Goal: Information Seeking & Learning: Learn about a topic

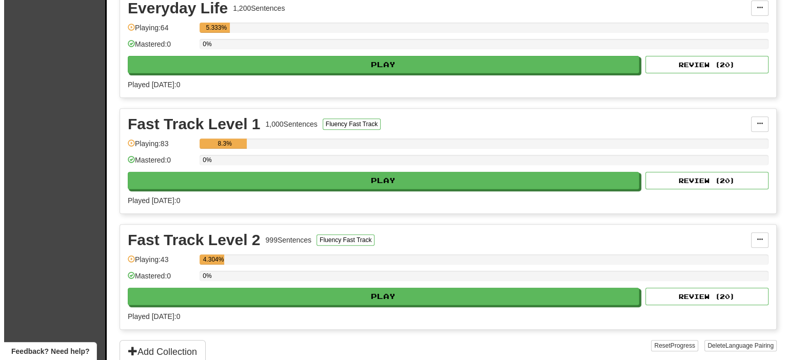
scroll to position [411, 0]
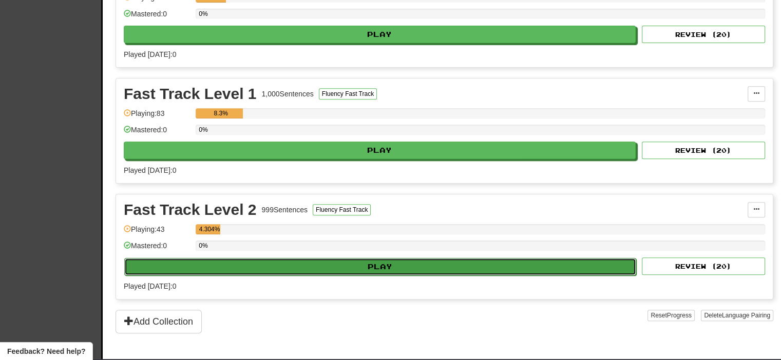
click at [222, 269] on button "Play" at bounding box center [380, 266] width 512 height 17
select select "**"
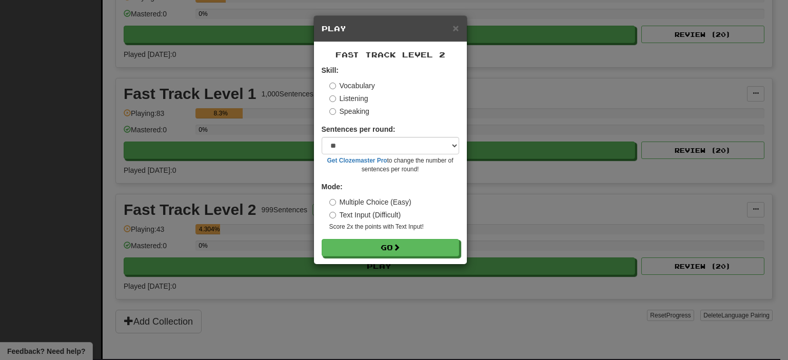
click at [343, 102] on label "Listening" at bounding box center [348, 98] width 39 height 10
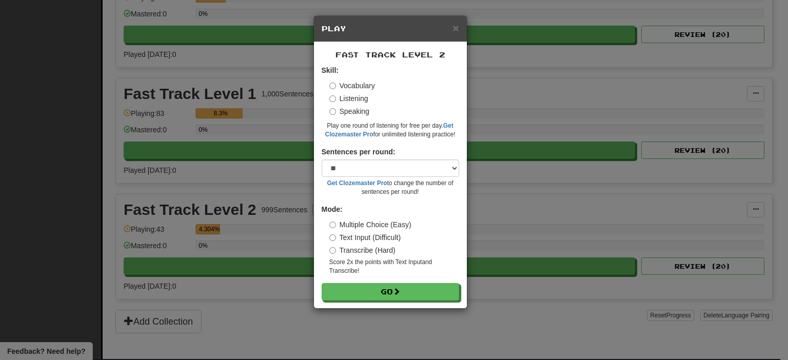
click at [352, 91] on label "Vocabulary" at bounding box center [352, 86] width 46 height 10
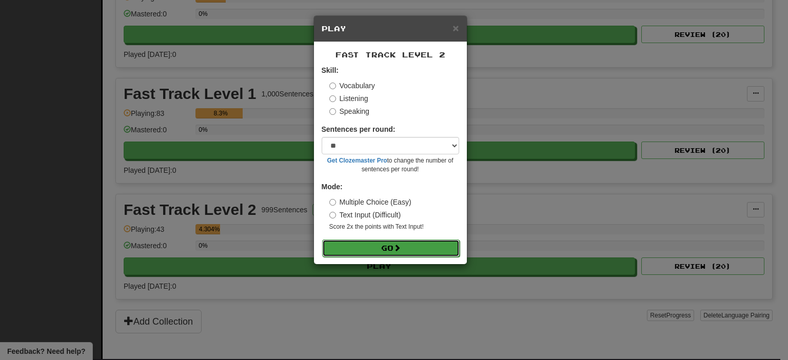
click at [377, 249] on button "Go" at bounding box center [391, 248] width 138 height 17
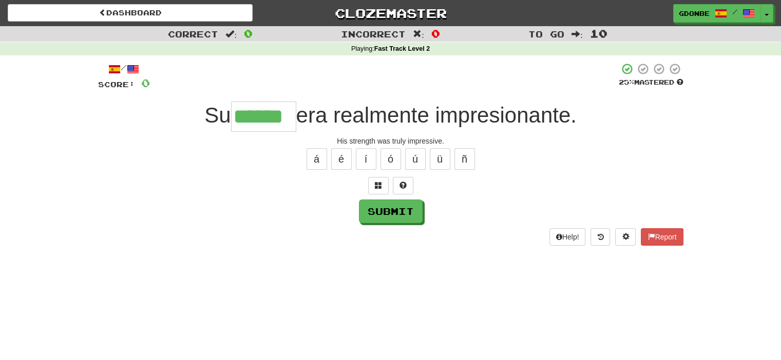
type input "******"
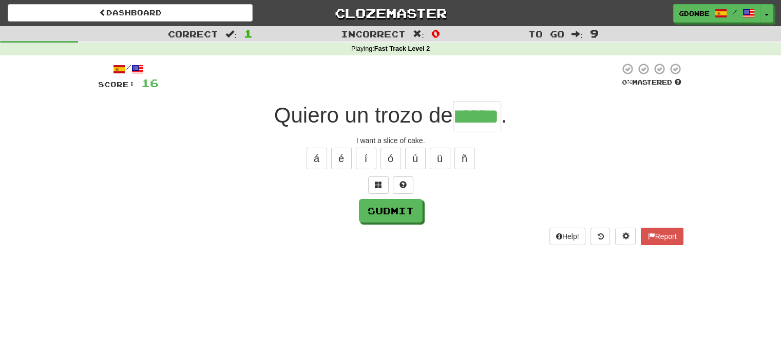
scroll to position [0, 13]
type input "*****"
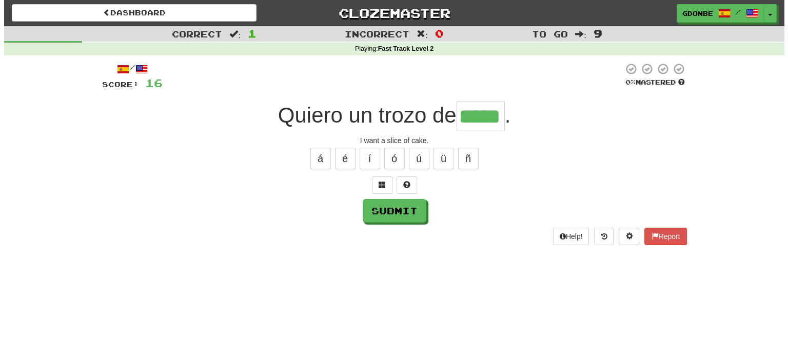
scroll to position [0, 0]
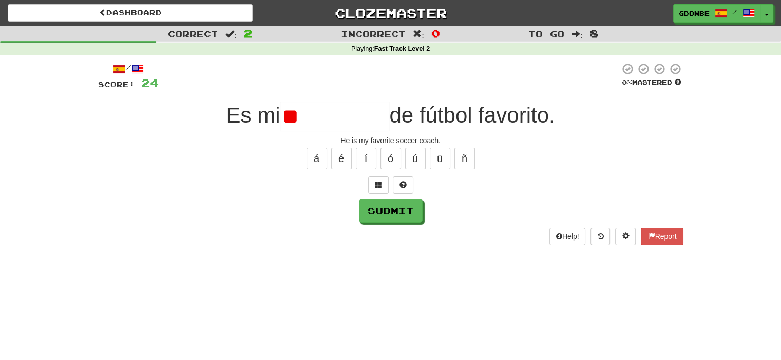
type input "*"
click at [375, 187] on span at bounding box center [378, 184] width 7 height 7
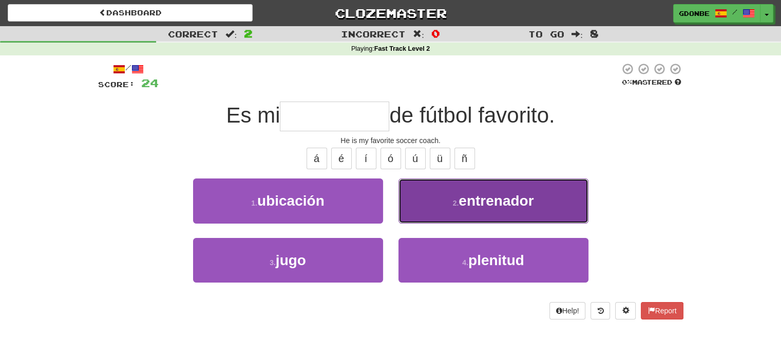
click at [505, 204] on span "entrenador" at bounding box center [495, 201] width 75 height 16
type input "**********"
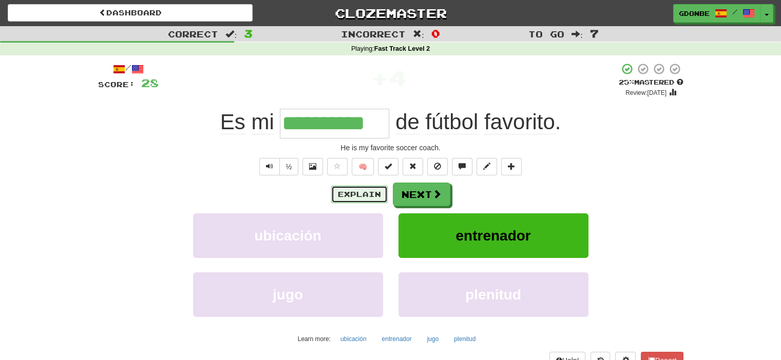
click at [347, 188] on button "Explain" at bounding box center [359, 194] width 56 height 17
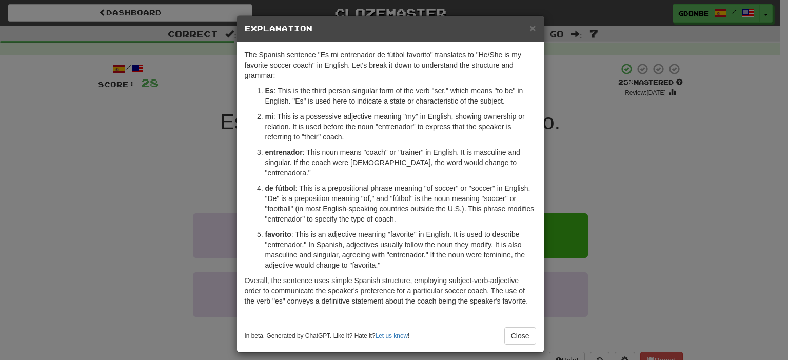
click at [312, 159] on p "entrenador : This noun means "coach" or "trainer" in English. It is masculine a…" at bounding box center [400, 162] width 271 height 31
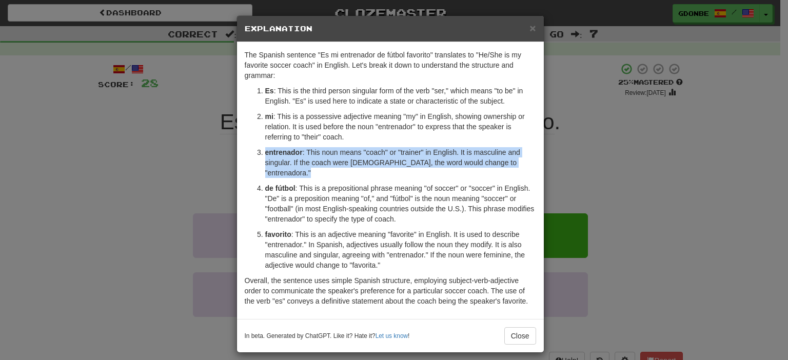
click at [312, 159] on p "entrenador : This noun means "coach" or "trainer" in English. It is masculine a…" at bounding box center [400, 162] width 271 height 31
copy ol "entrenador : This noun means "coach" or "trainer" in English. It is masculine a…"
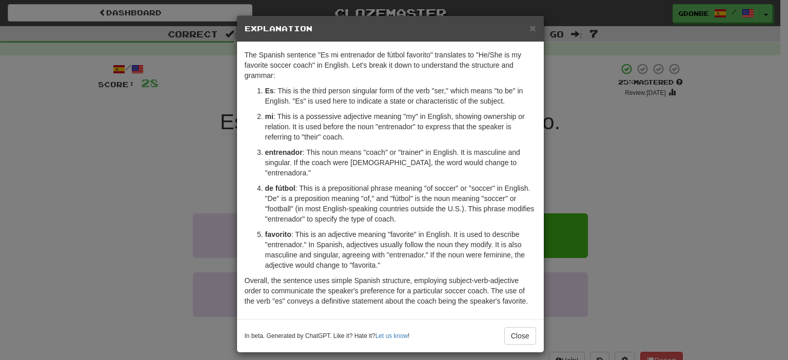
click at [659, 209] on div "× Explanation The Spanish sentence "Es mi entrenador de fútbol favorito" transl…" at bounding box center [394, 180] width 788 height 360
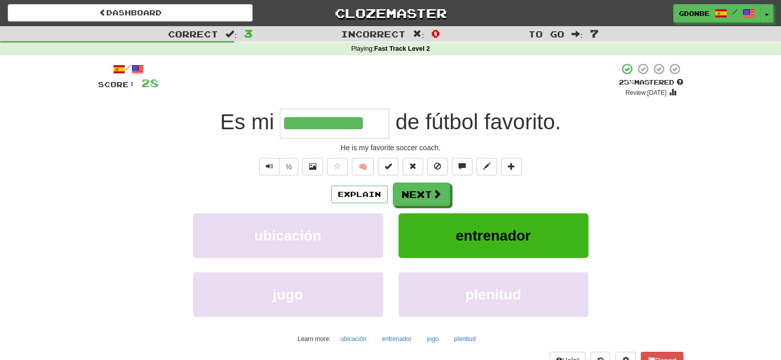
click at [445, 206] on div "Explain Next ubicación entrenador jugo plenitud Learn more: ubicación entrenado…" at bounding box center [390, 265] width 585 height 165
click at [439, 192] on span at bounding box center [437, 194] width 9 height 9
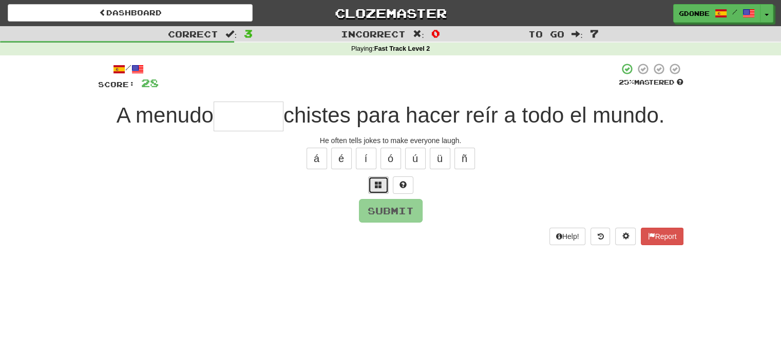
click at [376, 189] on button at bounding box center [378, 185] width 21 height 17
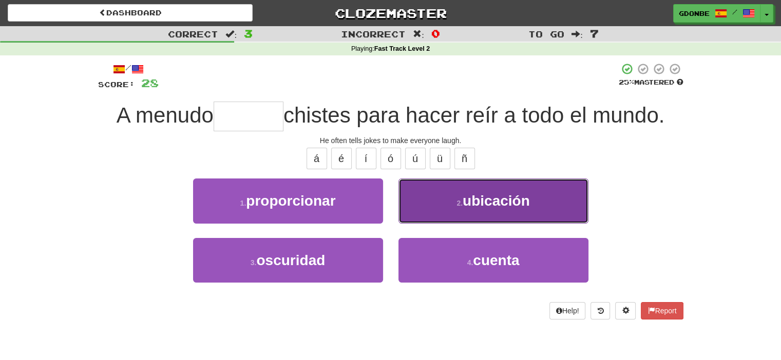
click at [454, 197] on button "2 . ubicación" at bounding box center [493, 201] width 190 height 45
type input "******"
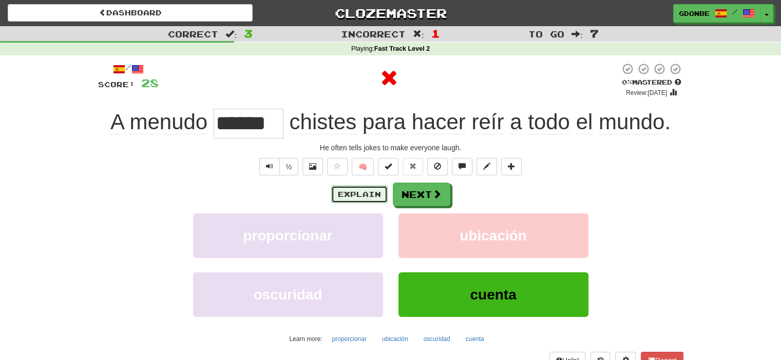
click at [357, 187] on button "Explain" at bounding box center [359, 194] width 56 height 17
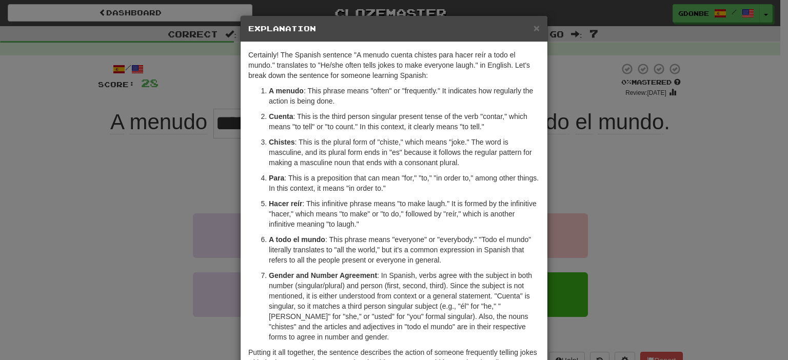
click at [319, 126] on p "Cuenta : This is the third person singular present tense of the verb "contar," …" at bounding box center [404, 121] width 271 height 21
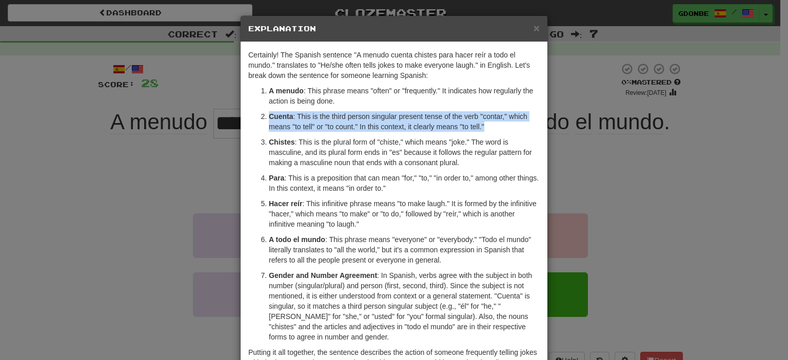
click at [320, 126] on p "Cuenta : This is the third person singular present tense of the verb "contar," …" at bounding box center [404, 121] width 271 height 21
copy ol "Cuenta : This is the third person singular present tense of the verb "contar," …"
click at [535, 26] on span "×" at bounding box center [537, 28] width 6 height 12
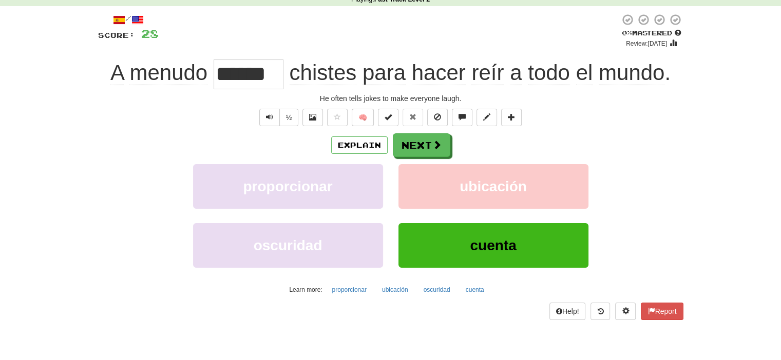
scroll to position [51, 0]
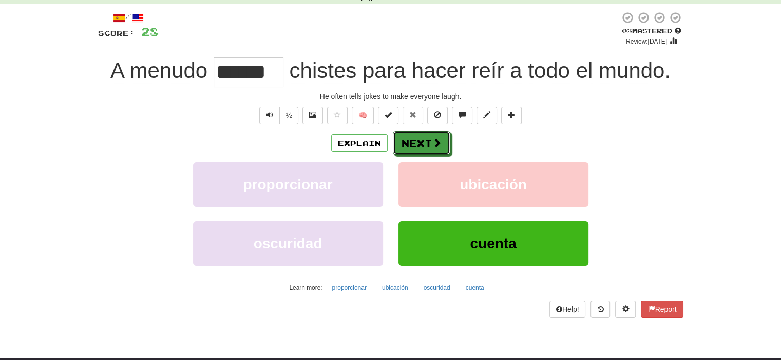
click at [433, 143] on span at bounding box center [436, 142] width 9 height 9
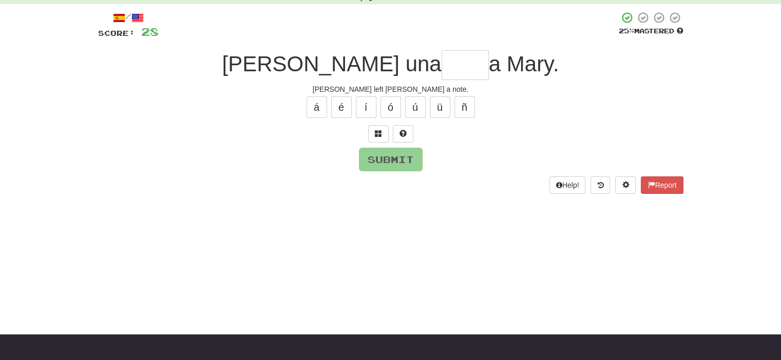
scroll to position [0, 0]
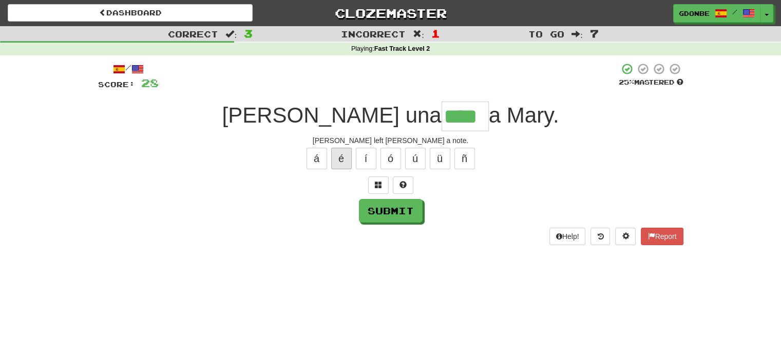
type input "****"
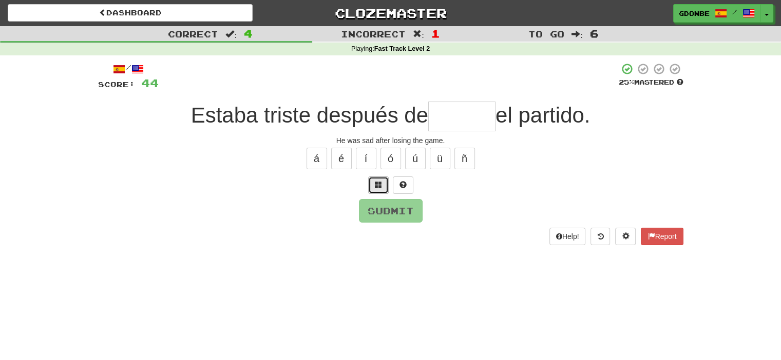
click at [380, 183] on span at bounding box center [378, 184] width 7 height 7
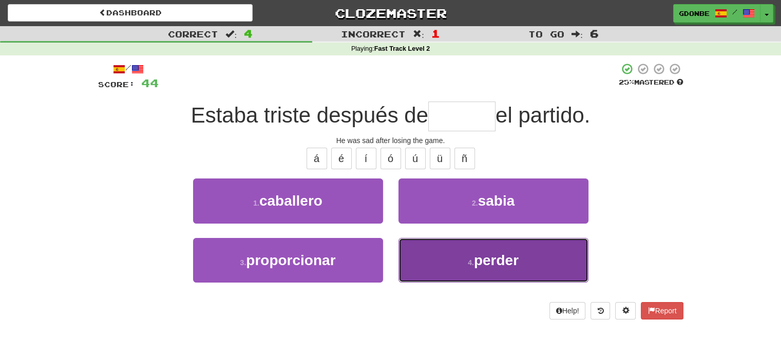
click at [430, 278] on button "4 . perder" at bounding box center [493, 260] width 190 height 45
type input "******"
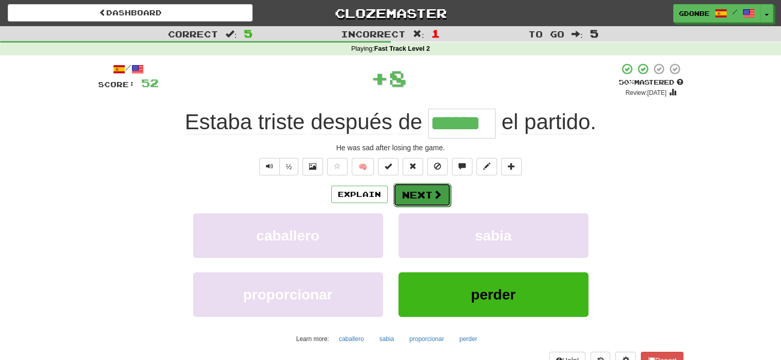
click at [427, 195] on button "Next" at bounding box center [421, 195] width 57 height 24
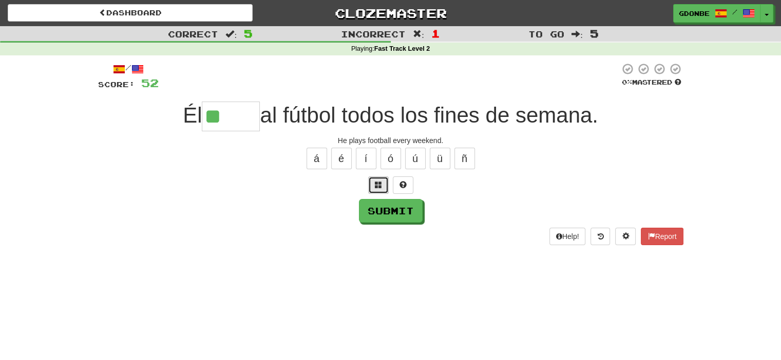
click at [386, 179] on button at bounding box center [378, 185] width 21 height 17
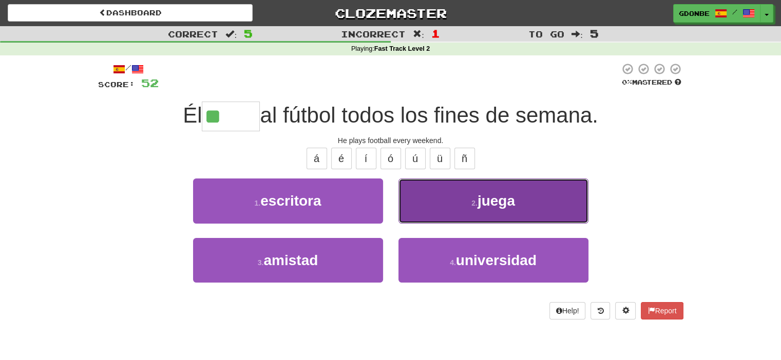
click at [433, 193] on button "2 . juega" at bounding box center [493, 201] width 190 height 45
type input "*****"
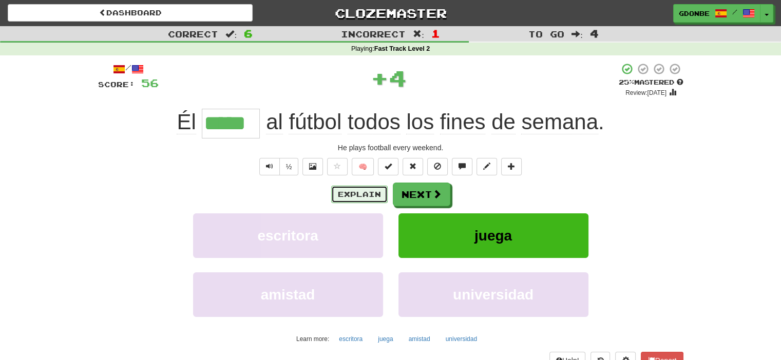
click at [370, 195] on button "Explain" at bounding box center [359, 194] width 56 height 17
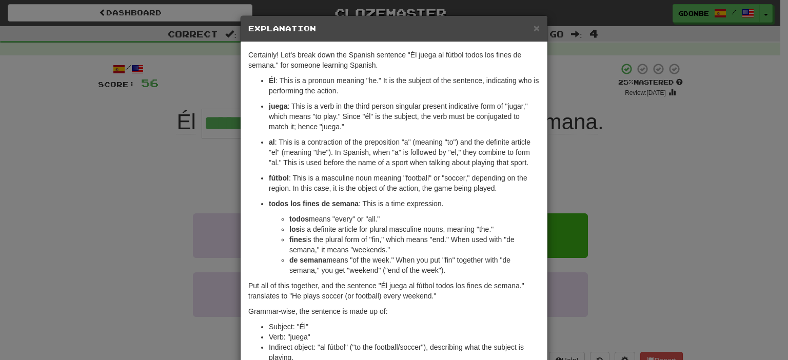
click at [564, 159] on div "× Explanation Certainly! Let's break down the Spanish sentence "Él juega al fút…" at bounding box center [394, 180] width 788 height 360
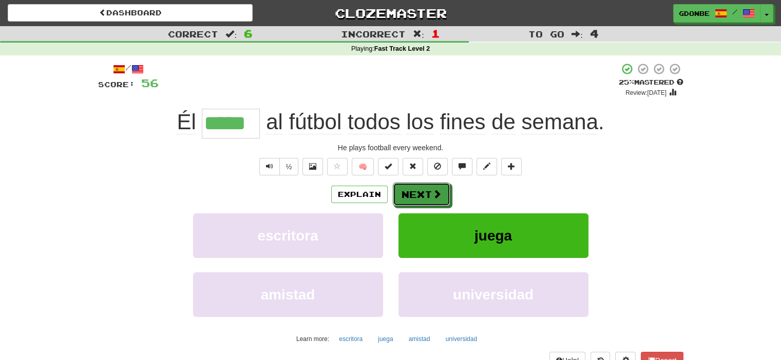
click at [422, 188] on button "Next" at bounding box center [421, 195] width 57 height 24
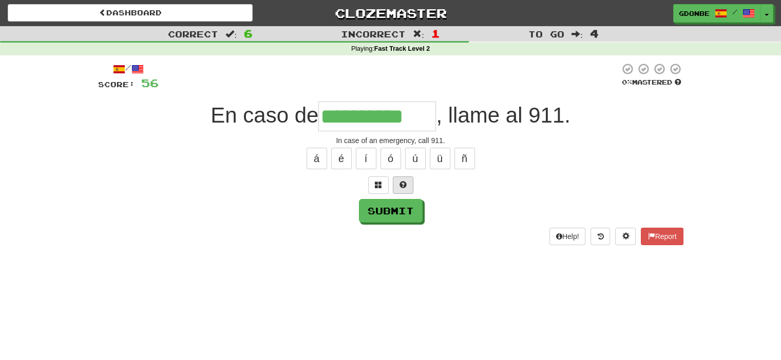
type input "**********"
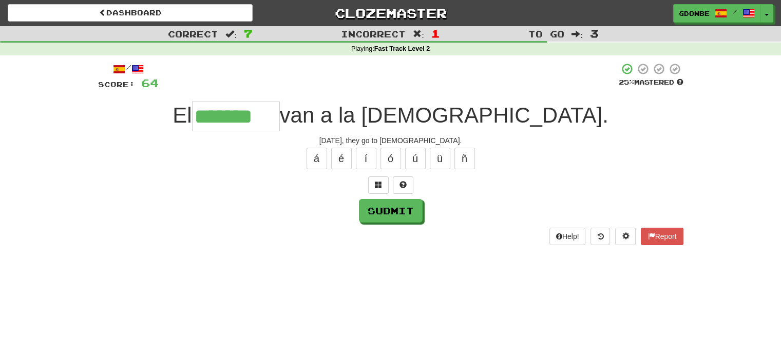
type input "*******"
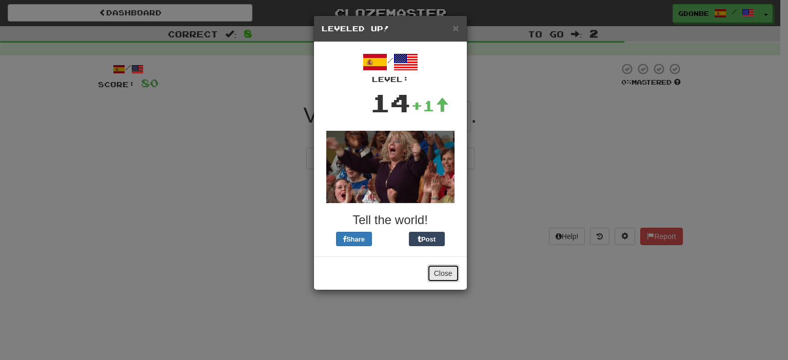
click at [447, 270] on button "Close" at bounding box center [444, 273] width 32 height 17
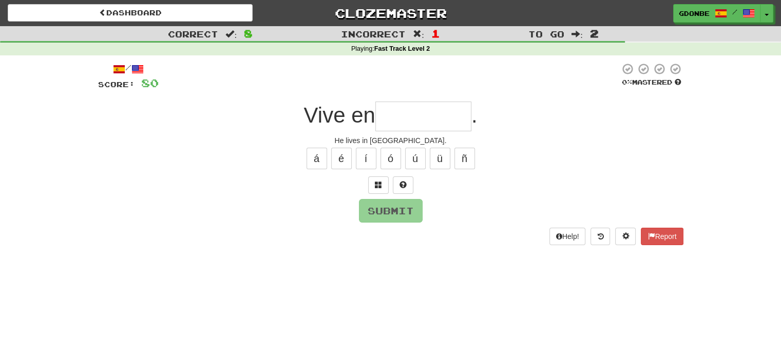
click at [400, 139] on div "He lives in England." at bounding box center [390, 140] width 585 height 10
click at [415, 129] on input "text" at bounding box center [423, 117] width 96 height 30
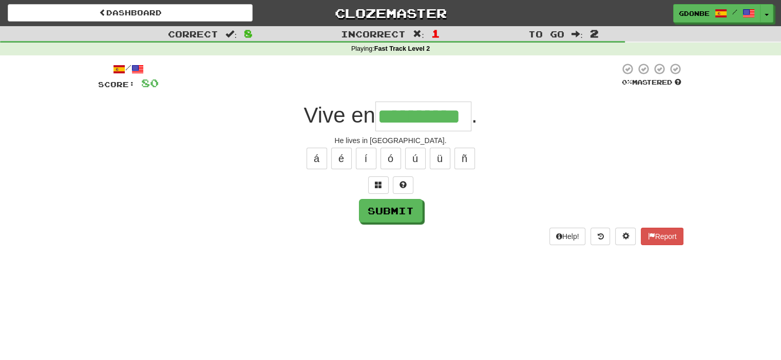
type input "**********"
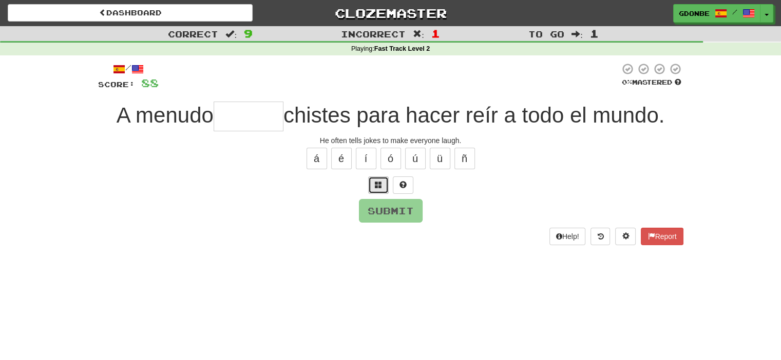
click at [381, 187] on span at bounding box center [378, 184] width 7 height 7
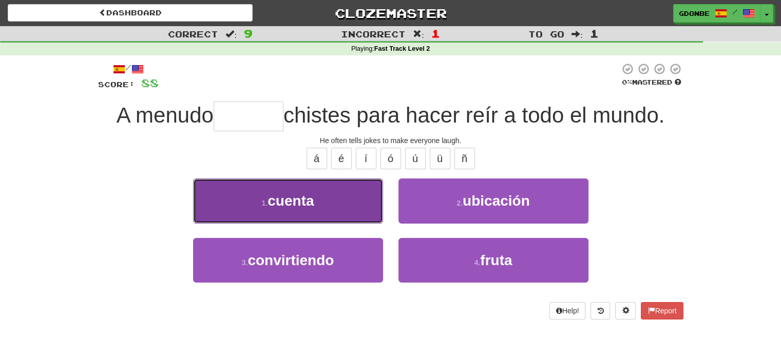
click at [328, 218] on button "1 . cuenta" at bounding box center [288, 201] width 190 height 45
type input "******"
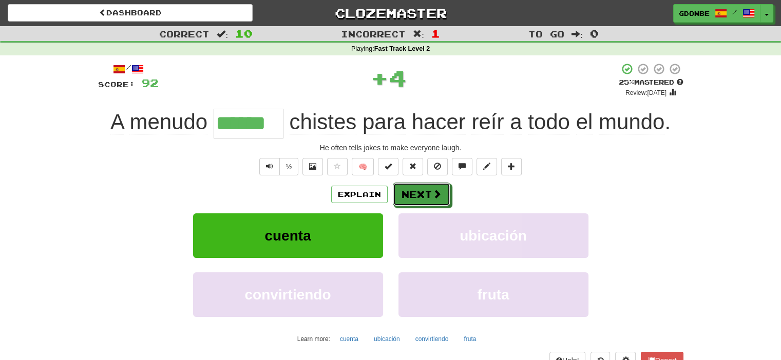
click at [404, 197] on button "Next" at bounding box center [421, 195] width 57 height 24
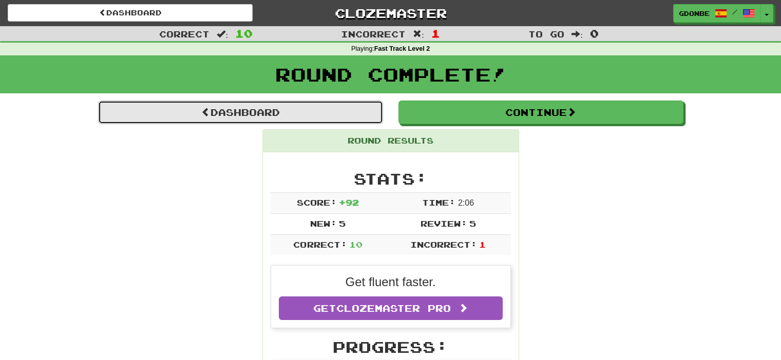
click at [295, 105] on link "Dashboard" at bounding box center [240, 113] width 285 height 24
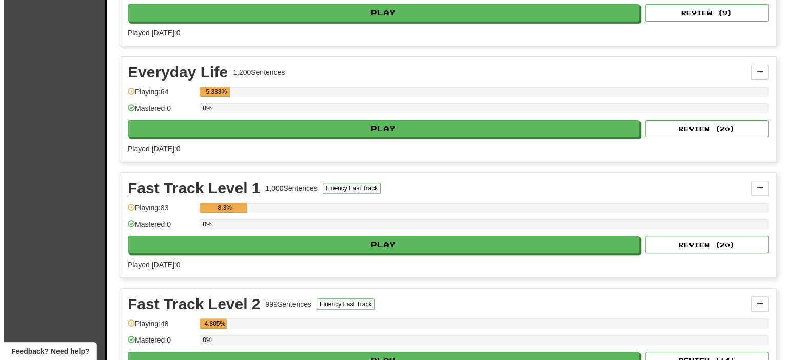
scroll to position [411, 0]
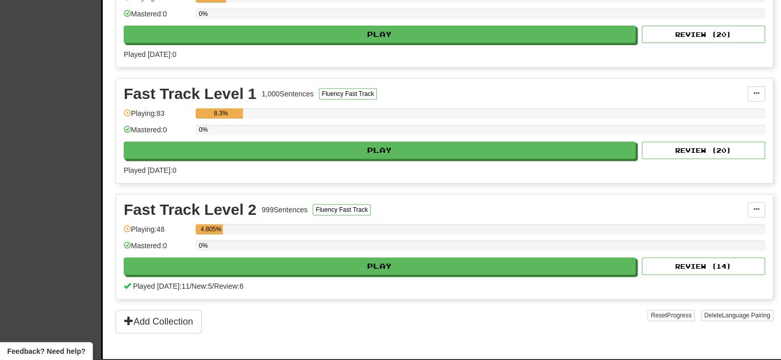
click at [363, 274] on div "Fast Track Level 2 999 Sentences Fluency Fast Track Manage Sentences Unpin from…" at bounding box center [444, 247] width 656 height 105
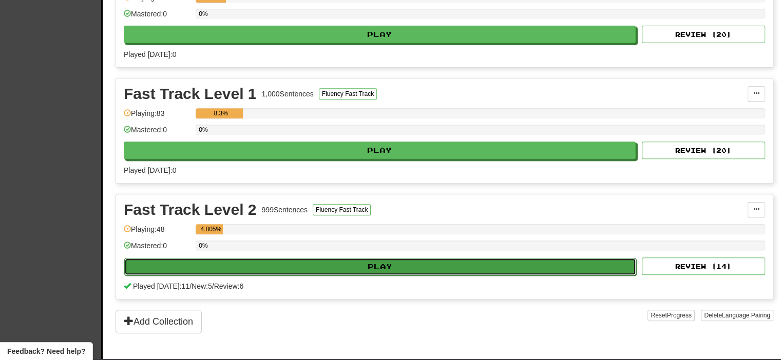
click at [369, 266] on button "Play" at bounding box center [380, 266] width 512 height 17
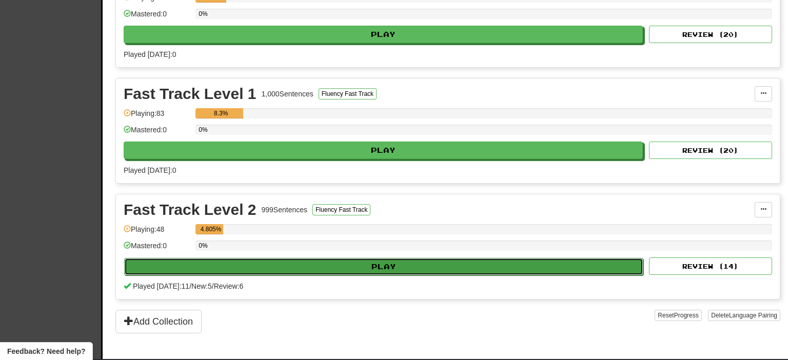
select select "**"
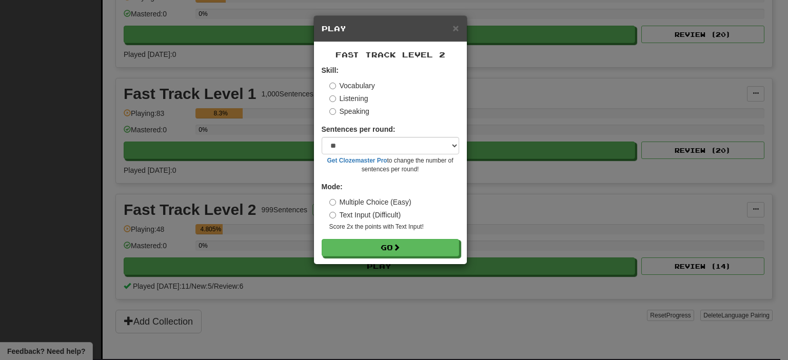
click at [349, 93] on label "Listening" at bounding box center [348, 98] width 39 height 10
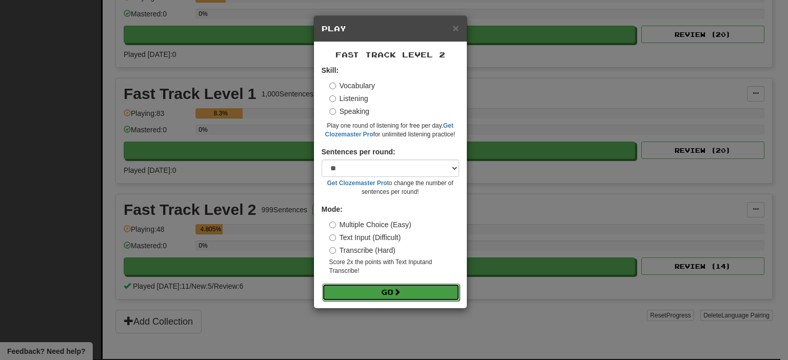
click at [370, 290] on button "Go" at bounding box center [391, 292] width 138 height 17
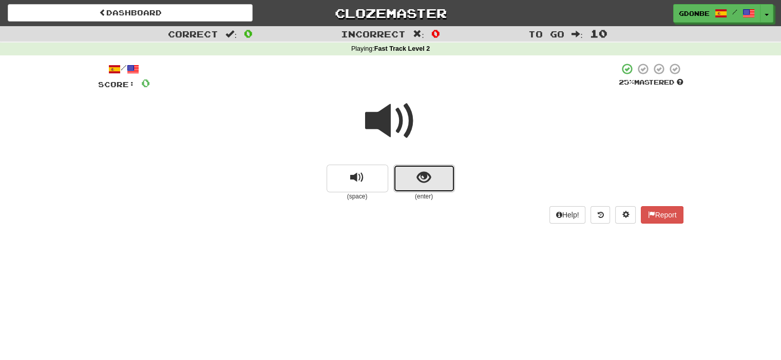
click at [420, 171] on span "show sentence" at bounding box center [424, 178] width 14 height 14
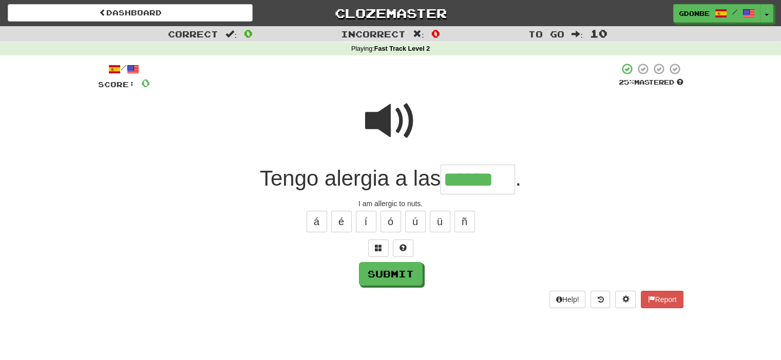
type input "******"
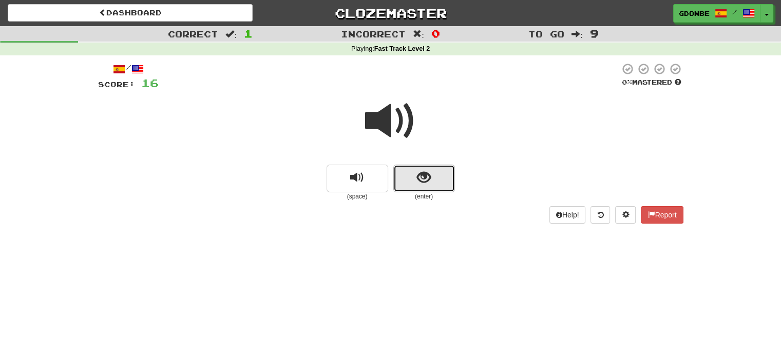
click at [420, 178] on span "show sentence" at bounding box center [424, 178] width 14 height 14
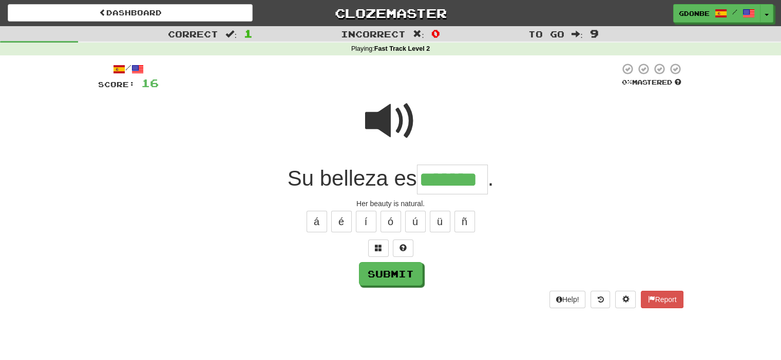
type input "*******"
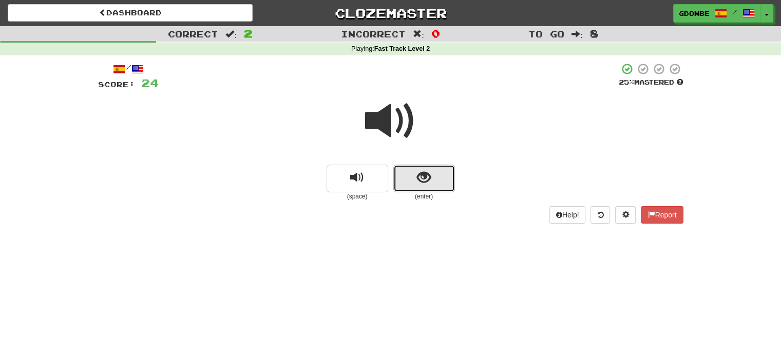
click at [404, 174] on button "show sentence" at bounding box center [424, 179] width 62 height 28
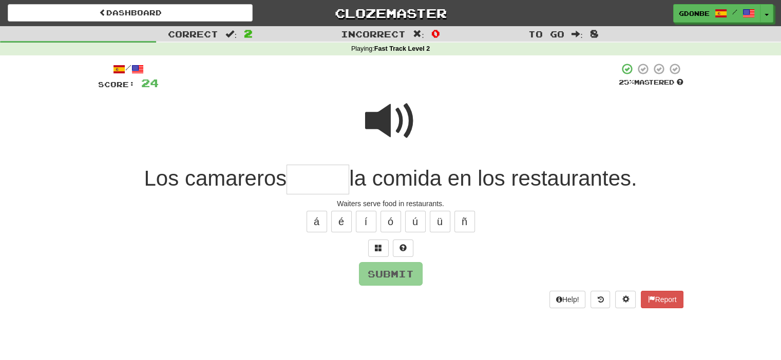
click at [390, 114] on span at bounding box center [390, 120] width 51 height 51
click at [304, 170] on input "text" at bounding box center [317, 180] width 63 height 30
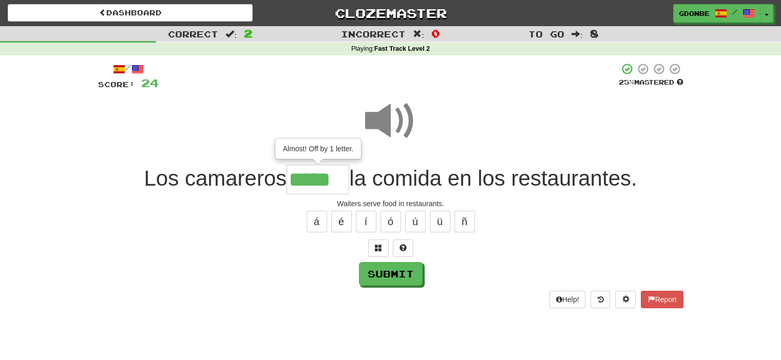
type input "******"
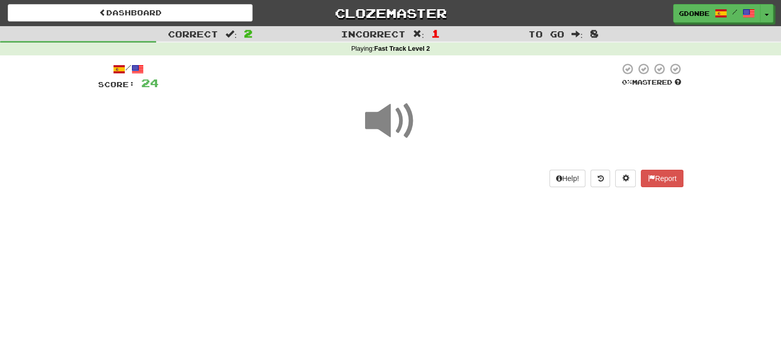
click at [419, 183] on div "Help! Report" at bounding box center [390, 178] width 585 height 17
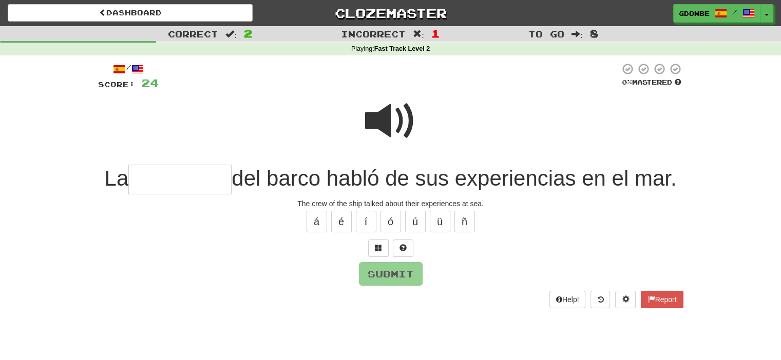
click at [383, 121] on span at bounding box center [390, 120] width 51 height 51
click at [195, 190] on input "text" at bounding box center [179, 180] width 103 height 30
click at [386, 218] on button "ó" at bounding box center [390, 222] width 21 height 22
click at [370, 124] on span at bounding box center [390, 120] width 51 height 51
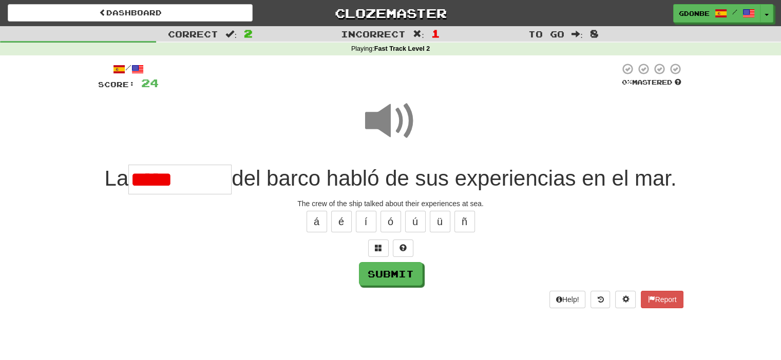
click at [179, 196] on div "/ Score: 24 0 % Mastered La ***** del barco habló de sus experiencias en el mar…" at bounding box center [390, 186] width 585 height 246
click at [185, 190] on input "*****" at bounding box center [179, 180] width 103 height 30
click at [384, 243] on button at bounding box center [378, 248] width 21 height 17
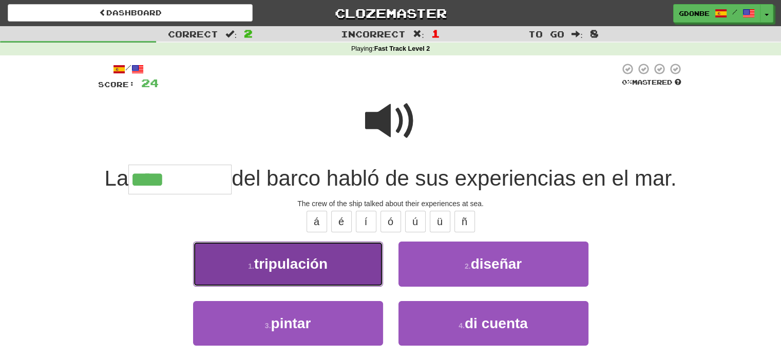
click at [356, 257] on button "1 . tripulación" at bounding box center [288, 264] width 190 height 45
type input "**********"
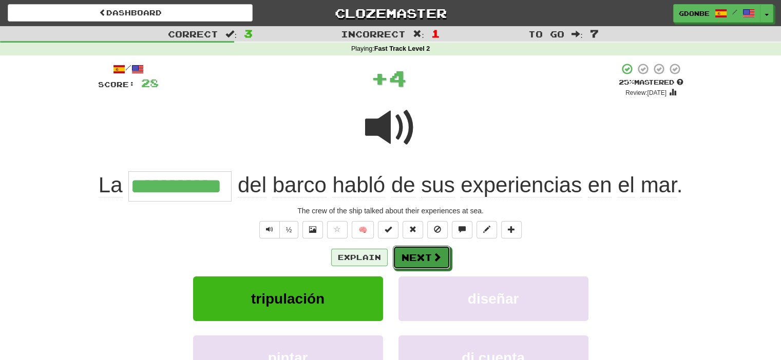
drag, startPoint x: 416, startPoint y: 248, endPoint x: 340, endPoint y: 252, distance: 75.6
click at [340, 252] on div "Explain Next" at bounding box center [390, 258] width 585 height 24
click at [339, 253] on button "Explain" at bounding box center [359, 257] width 56 height 17
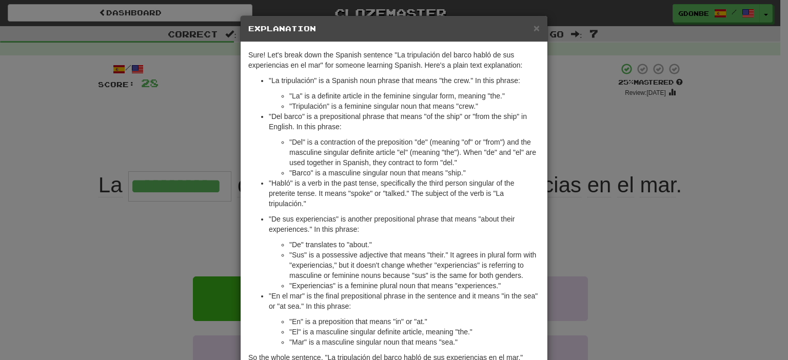
click at [270, 75] on p ""La tripulación" is a Spanish noun phrase that means "the crew." In this phrase:" at bounding box center [404, 80] width 271 height 10
drag, startPoint x: 270, startPoint y: 75, endPoint x: 503, endPoint y: 81, distance: 232.6
click at [503, 81] on p ""La tripulación" is a Spanish noun phrase that means "the crew." In this phrase:" at bounding box center [404, 80] width 271 height 10
copy p "La tripulación" is a Spanish noun phrase that means "the crew." In this phrase"
click at [534, 26] on span "×" at bounding box center [537, 28] width 6 height 12
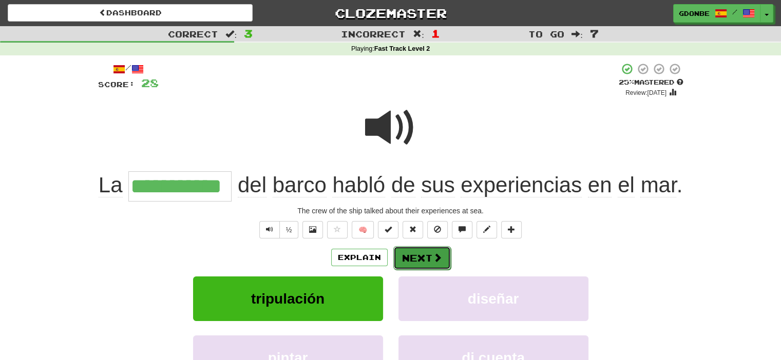
click at [423, 255] on button "Next" at bounding box center [421, 258] width 57 height 24
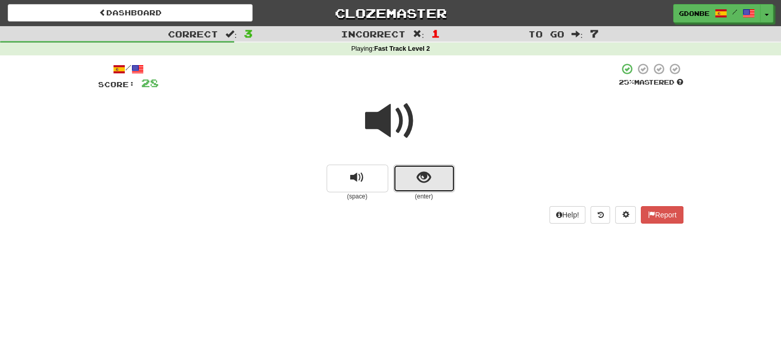
click at [445, 176] on button "show sentence" at bounding box center [424, 179] width 62 height 28
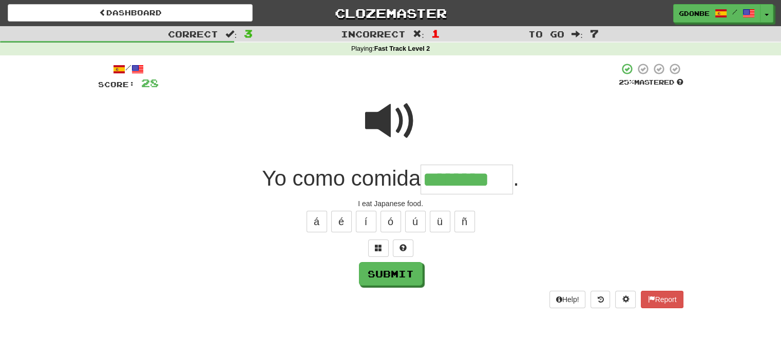
type input "********"
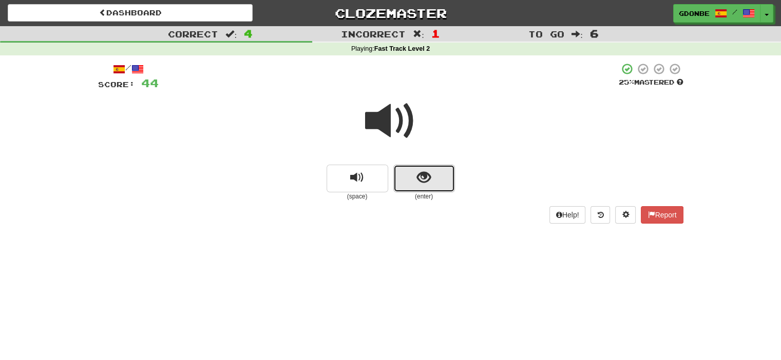
click at [420, 189] on button "show sentence" at bounding box center [424, 179] width 62 height 28
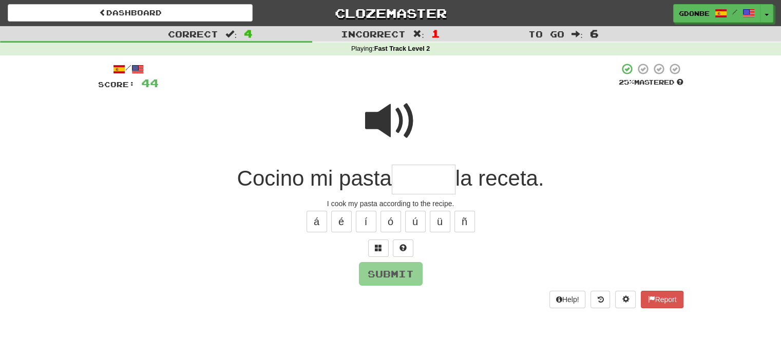
click at [388, 116] on span at bounding box center [390, 120] width 51 height 51
click at [415, 198] on div "/ Score: 44 25 % Mastered Cocino mi pasta la receta. I cook my pasta according …" at bounding box center [390, 186] width 585 height 246
click at [413, 181] on input "text" at bounding box center [424, 180] width 64 height 30
click at [419, 223] on button "ú" at bounding box center [415, 222] width 21 height 22
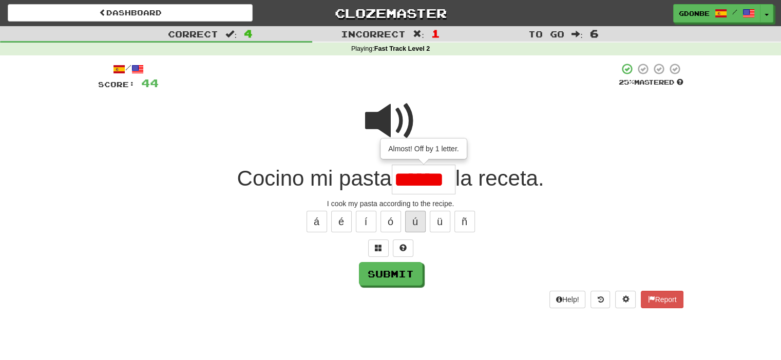
scroll to position [0, 10]
click at [386, 103] on span at bounding box center [390, 120] width 51 height 51
click at [451, 180] on input "******" at bounding box center [424, 180] width 64 height 30
click at [382, 249] on button at bounding box center [378, 248] width 21 height 17
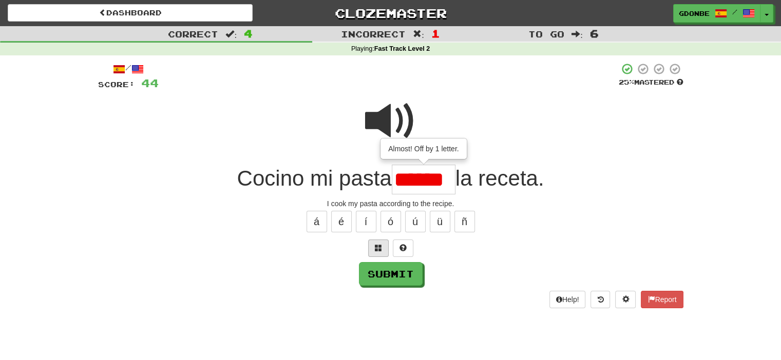
scroll to position [0, 10]
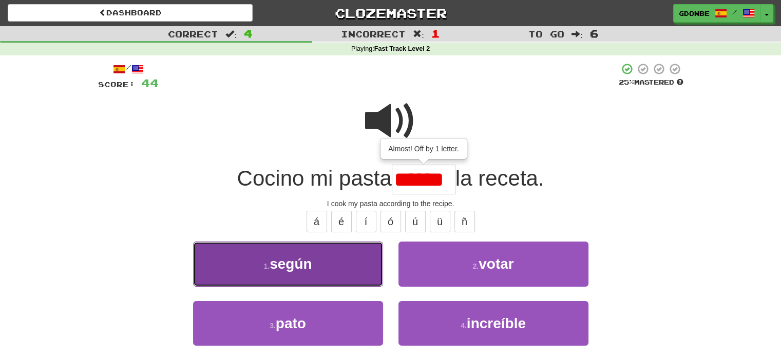
click at [352, 255] on button "1 . según" at bounding box center [288, 264] width 190 height 45
type input "*****"
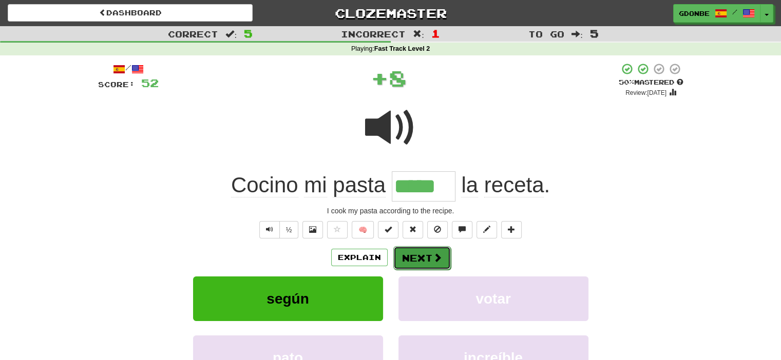
click at [429, 254] on button "Next" at bounding box center [421, 258] width 57 height 24
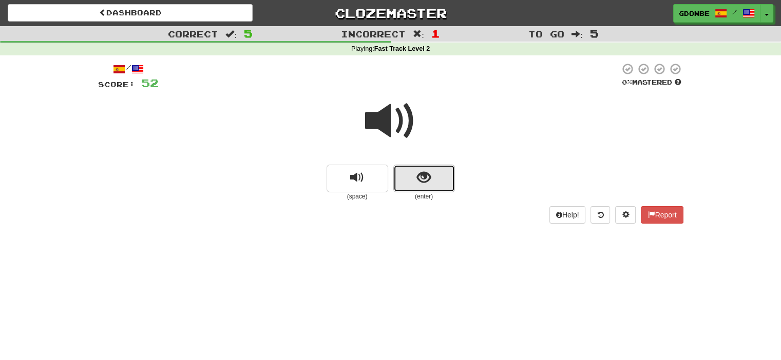
click at [430, 171] on span "show sentence" at bounding box center [424, 178] width 14 height 14
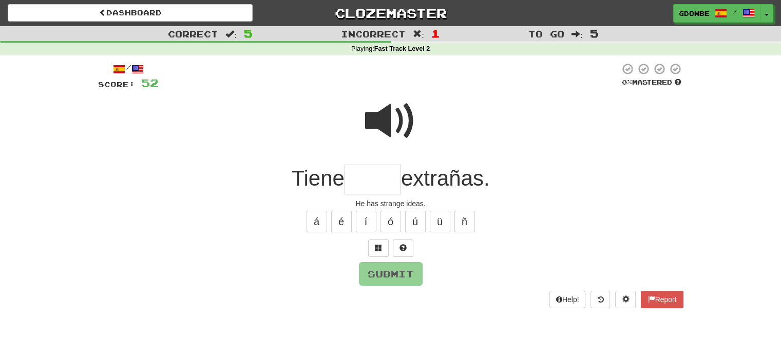
click at [378, 118] on span at bounding box center [390, 120] width 51 height 51
click at [365, 185] on input "text" at bounding box center [372, 180] width 56 height 30
click at [334, 222] on button "é" at bounding box center [341, 222] width 21 height 22
click at [316, 213] on button "á" at bounding box center [316, 222] width 21 height 22
type input "*****"
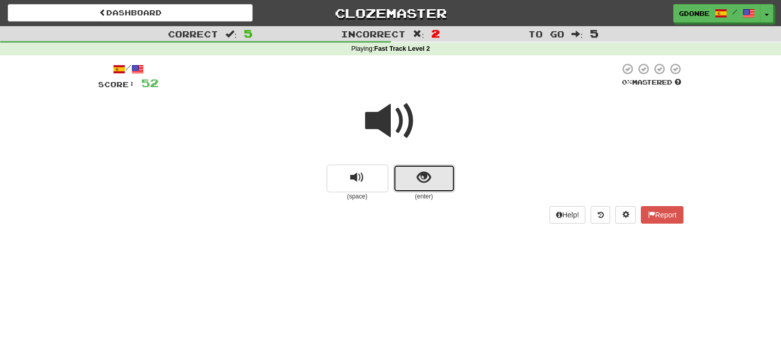
click at [403, 181] on button "show sentence" at bounding box center [424, 179] width 62 height 28
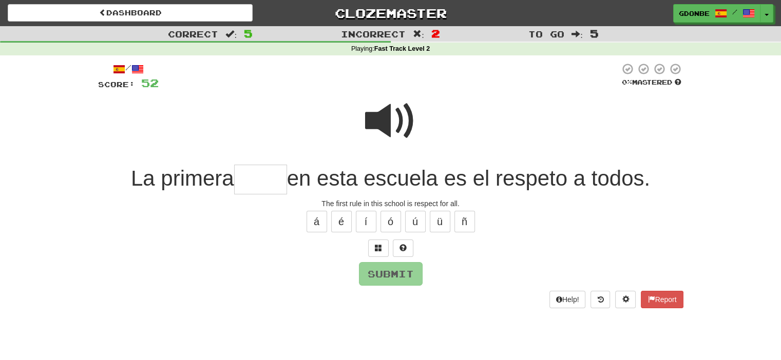
click at [383, 123] on span at bounding box center [390, 120] width 51 height 51
click at [246, 176] on input "text" at bounding box center [260, 180] width 53 height 30
click at [392, 126] on span at bounding box center [390, 120] width 51 height 51
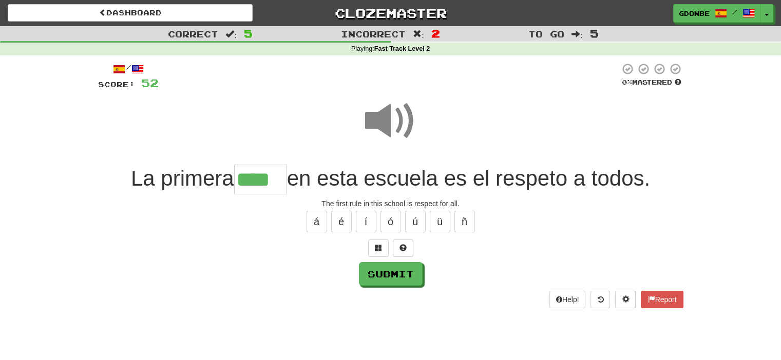
click at [277, 177] on input "****" at bounding box center [260, 180] width 53 height 30
type input "*****"
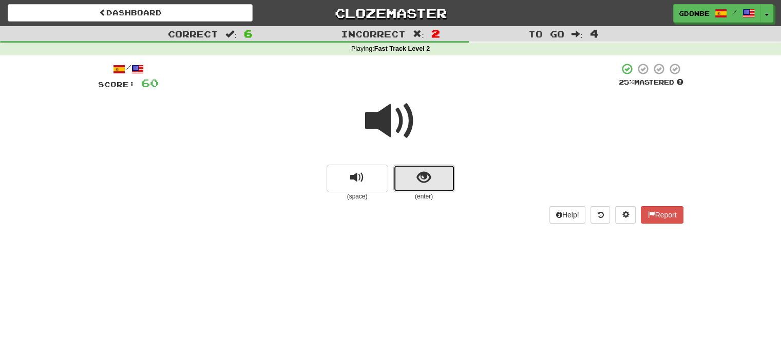
click at [440, 177] on button "show sentence" at bounding box center [424, 179] width 62 height 28
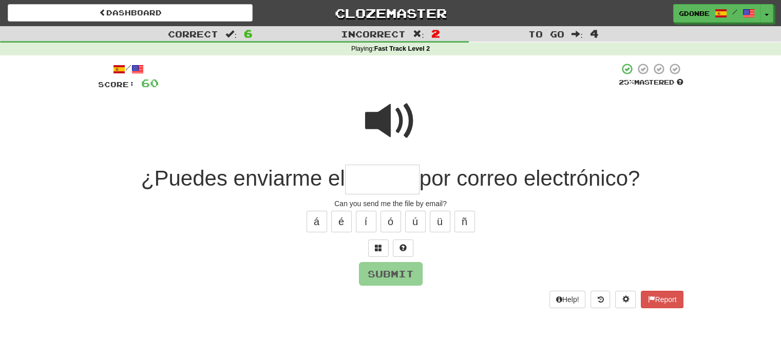
click at [409, 119] on span at bounding box center [390, 120] width 51 height 51
click at [355, 183] on input "text" at bounding box center [382, 180] width 74 height 30
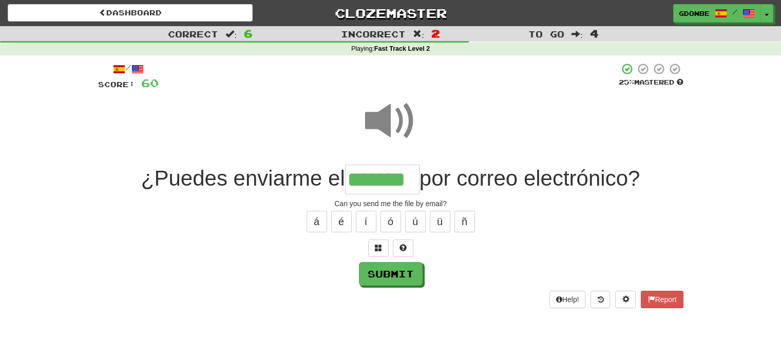
type input "*******"
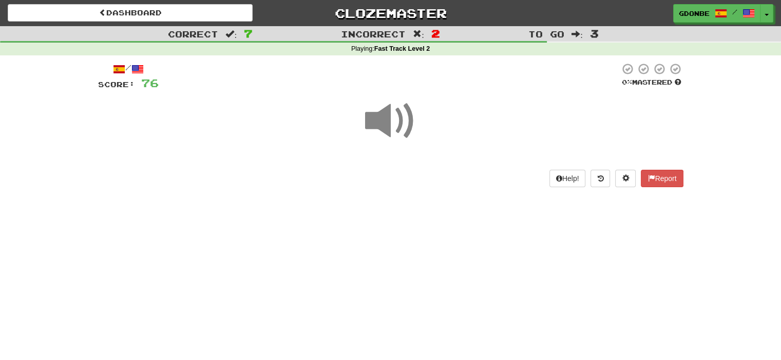
drag, startPoint x: 357, startPoint y: 183, endPoint x: 413, endPoint y: 178, distance: 56.2
drag, startPoint x: 413, startPoint y: 178, endPoint x: 374, endPoint y: 124, distance: 66.4
click at [374, 124] on span at bounding box center [390, 120] width 51 height 51
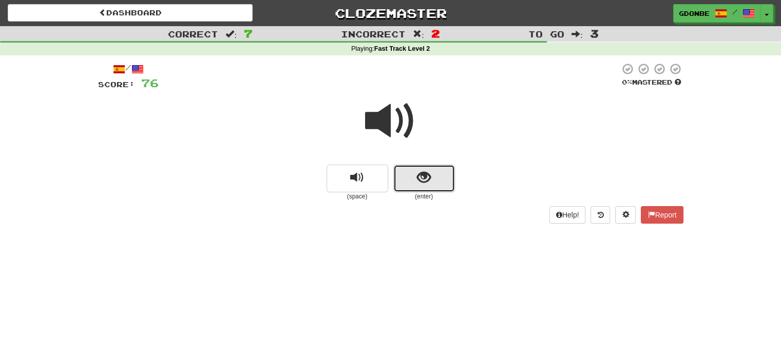
click at [436, 187] on button "show sentence" at bounding box center [424, 179] width 62 height 28
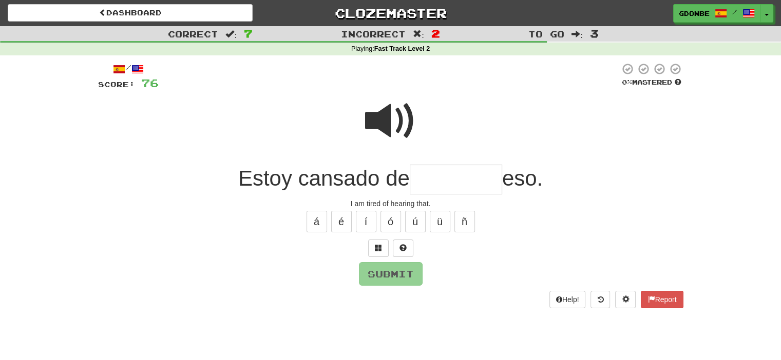
click at [370, 122] on span at bounding box center [390, 120] width 51 height 51
click at [431, 173] on input "text" at bounding box center [456, 180] width 92 height 30
type input "********"
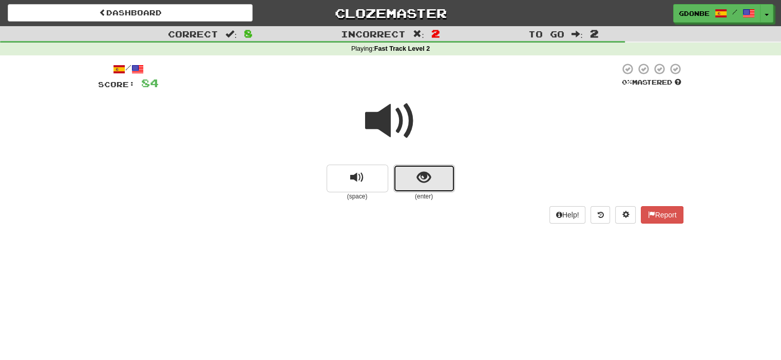
click at [422, 177] on span "show sentence" at bounding box center [424, 178] width 14 height 14
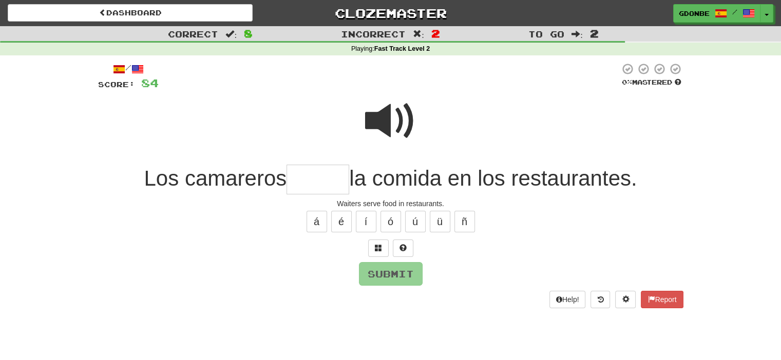
click at [384, 99] on span at bounding box center [390, 120] width 51 height 51
click at [320, 181] on input "text" at bounding box center [317, 180] width 63 height 30
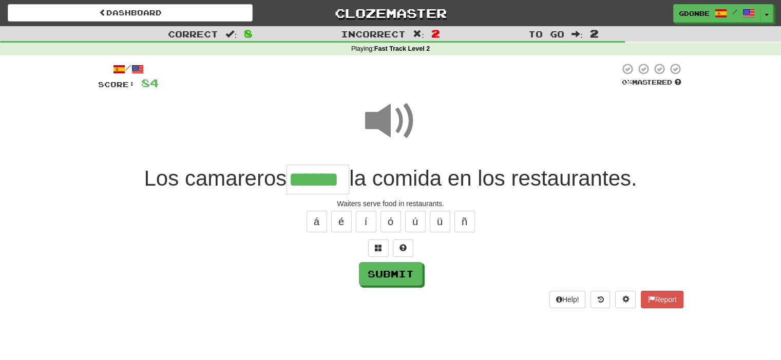
type input "******"
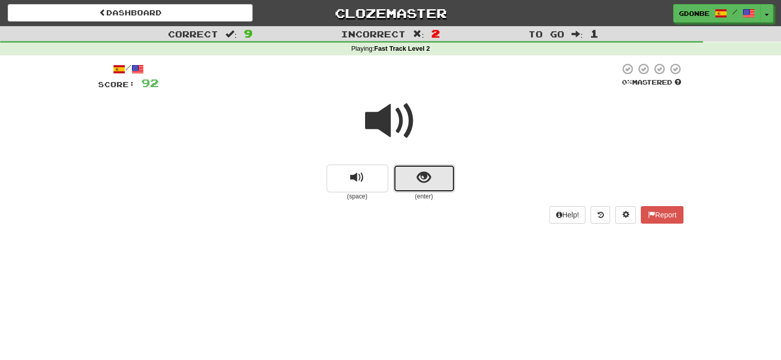
click at [421, 179] on span "show sentence" at bounding box center [424, 178] width 14 height 14
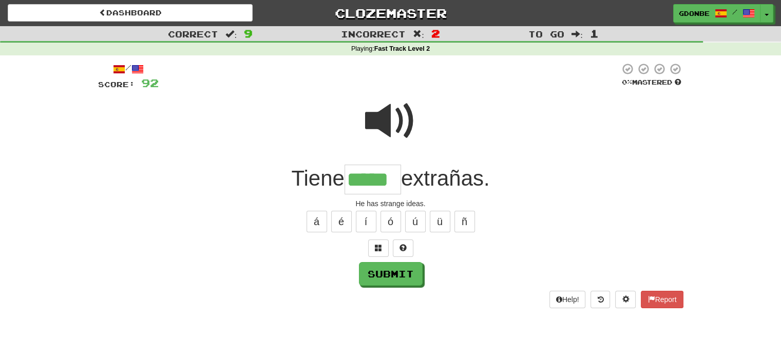
type input "*****"
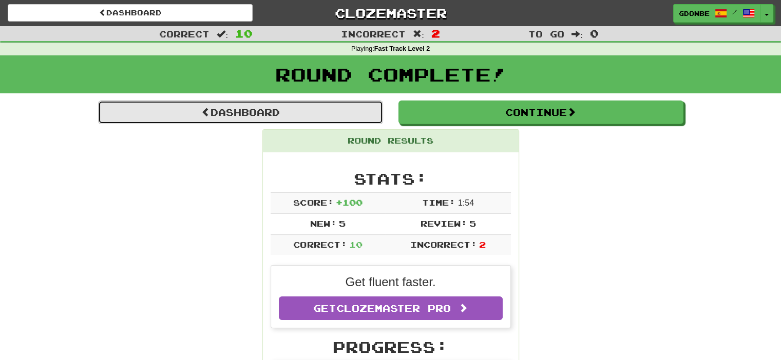
click at [320, 106] on link "Dashboard" at bounding box center [240, 113] width 285 height 24
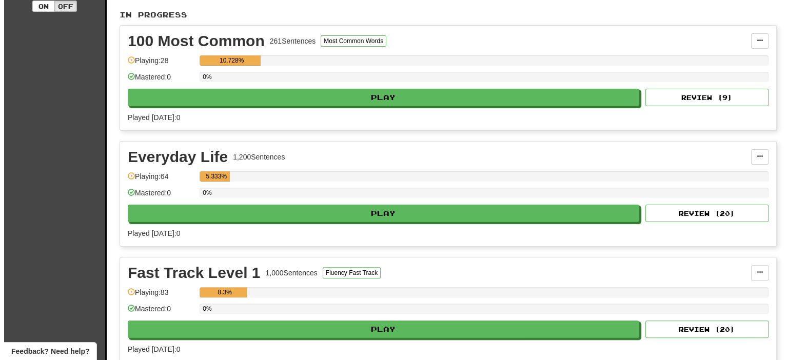
scroll to position [257, 0]
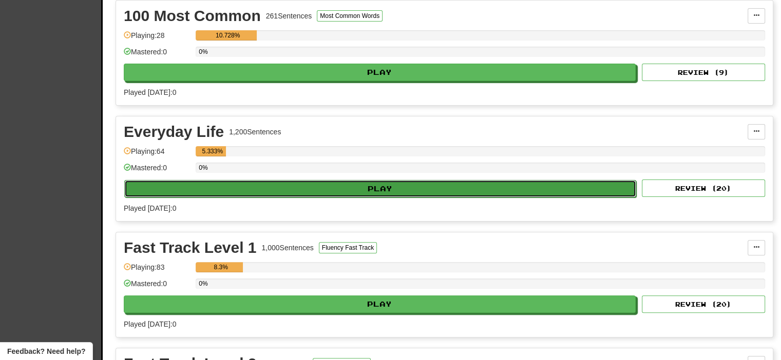
click at [264, 187] on button "Play" at bounding box center [380, 188] width 512 height 17
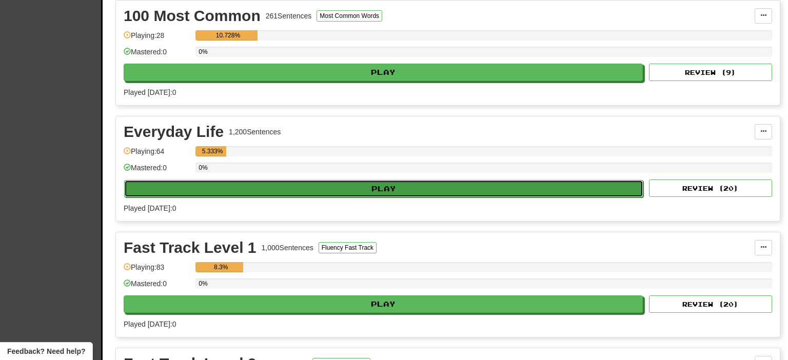
select select "**"
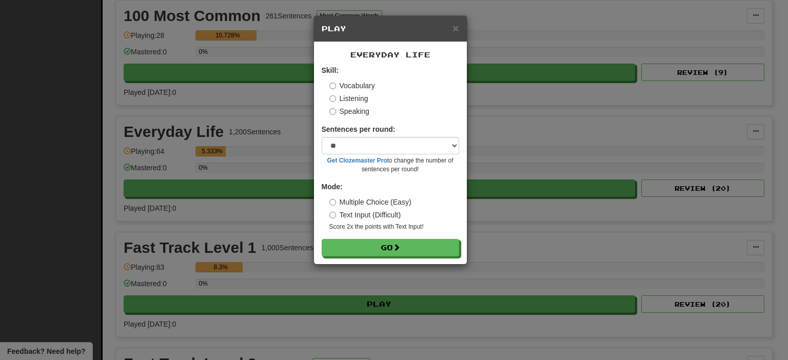
click at [374, 198] on label "Multiple Choice (Easy)" at bounding box center [370, 202] width 82 height 10
click at [402, 241] on button "Go" at bounding box center [391, 248] width 138 height 17
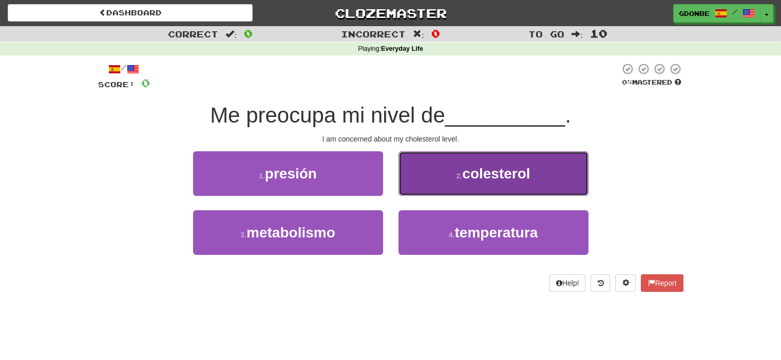
click at [447, 163] on button "2 . colesterol" at bounding box center [493, 173] width 190 height 45
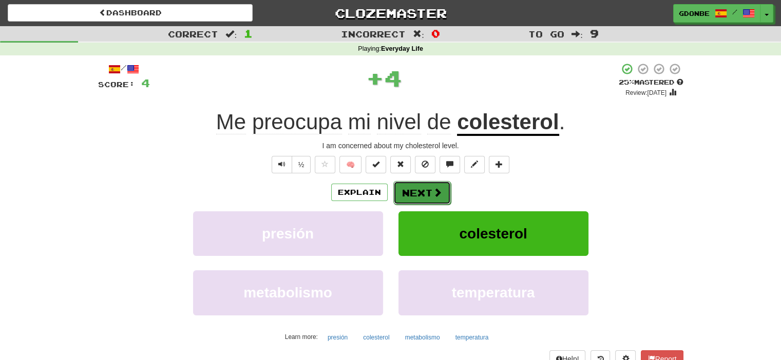
click at [433, 200] on button "Next" at bounding box center [421, 193] width 57 height 24
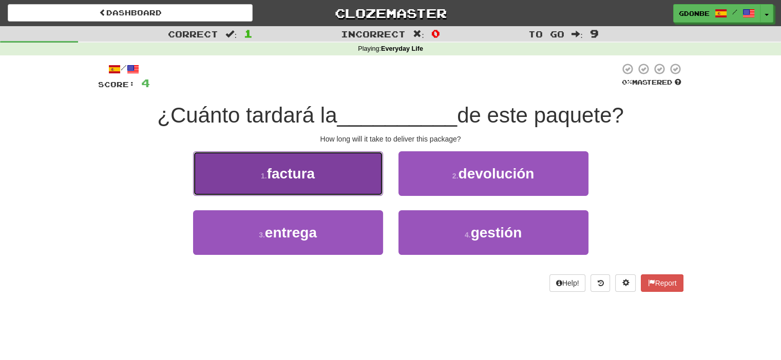
click at [292, 185] on button "1 . factura" at bounding box center [288, 173] width 190 height 45
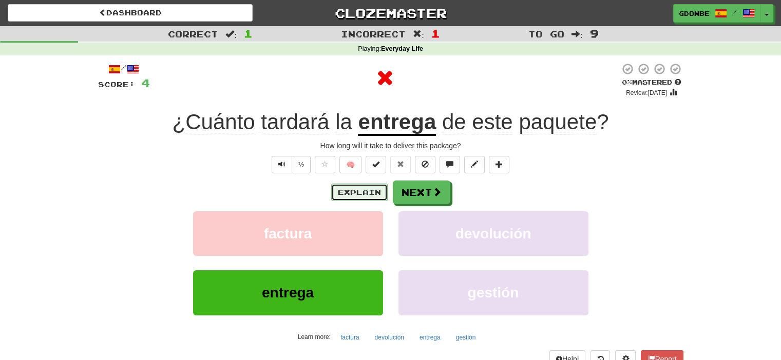
click at [341, 199] on button "Explain" at bounding box center [359, 192] width 56 height 17
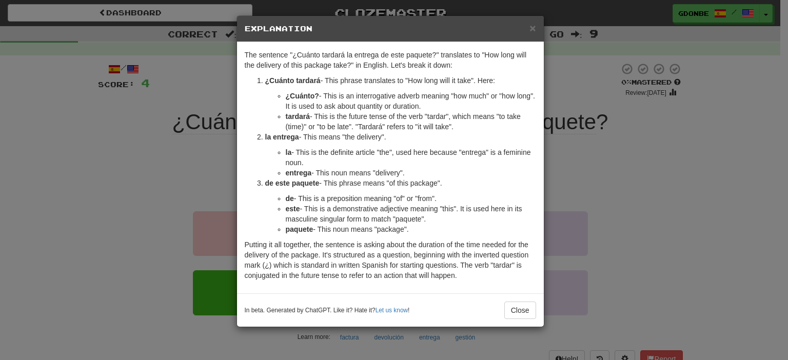
click at [275, 138] on strong "la entrega" at bounding box center [282, 137] width 34 height 8
drag, startPoint x: 275, startPoint y: 138, endPoint x: 394, endPoint y: 138, distance: 119.1
click at [392, 142] on p "la entrega - This means "the delivery"." at bounding box center [400, 137] width 271 height 10
click at [394, 138] on p "la entrega - This means "the delivery"." at bounding box center [400, 137] width 271 height 10
drag, startPoint x: 394, startPoint y: 138, endPoint x: 260, endPoint y: 140, distance: 134.5
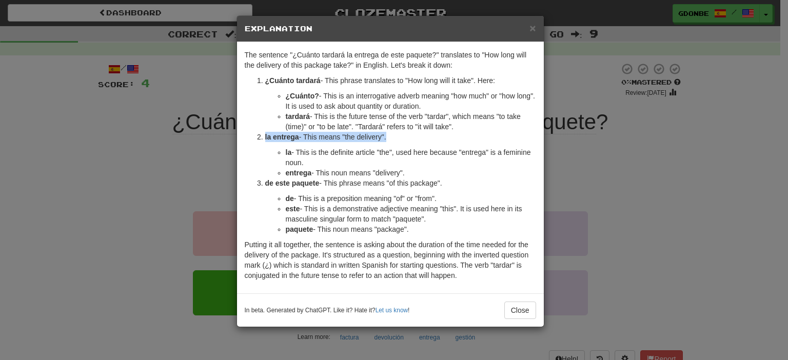
click at [265, 140] on li "la entrega - This means "the delivery". la - This is the definite article "the"…" at bounding box center [400, 155] width 271 height 46
click at [520, 303] on button "Close" at bounding box center [520, 310] width 32 height 17
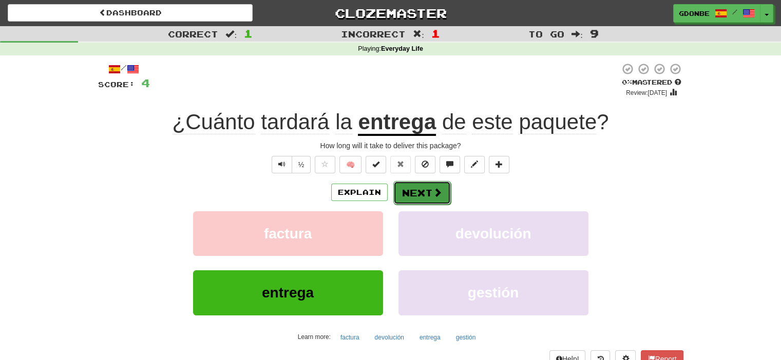
click at [405, 195] on button "Next" at bounding box center [421, 193] width 57 height 24
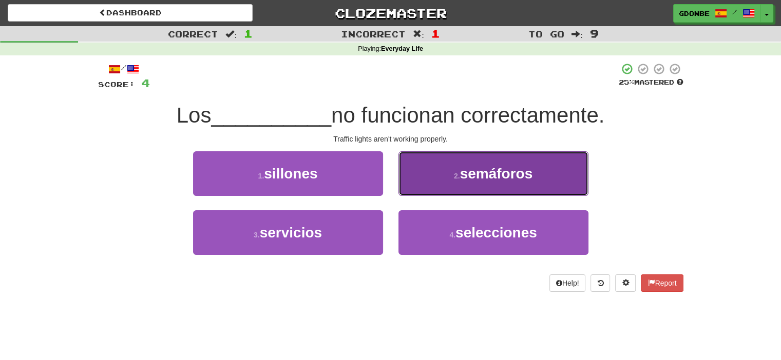
click at [477, 186] on button "2 . semáforos" at bounding box center [493, 173] width 190 height 45
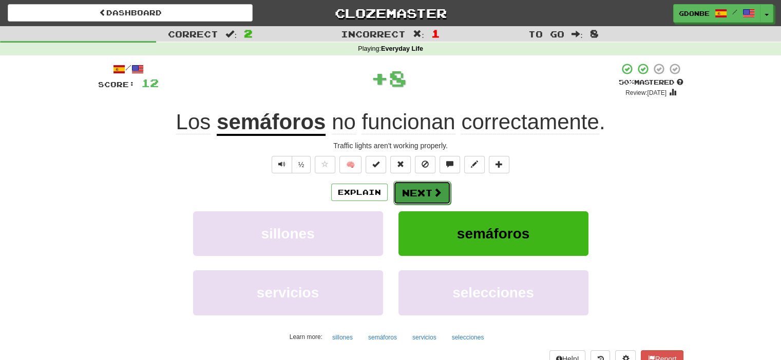
click at [434, 191] on span at bounding box center [437, 192] width 9 height 9
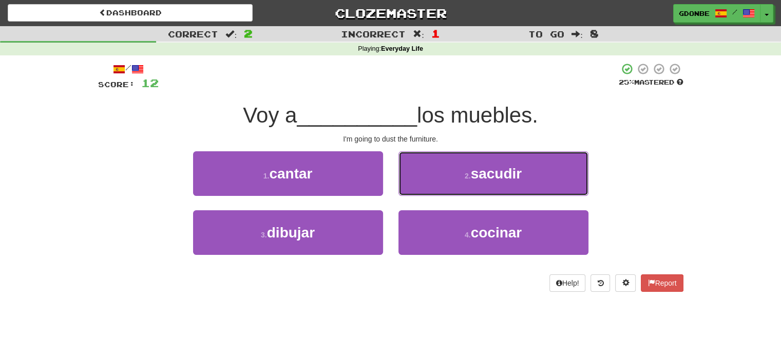
click at [490, 179] on span "sacudir" at bounding box center [496, 174] width 51 height 16
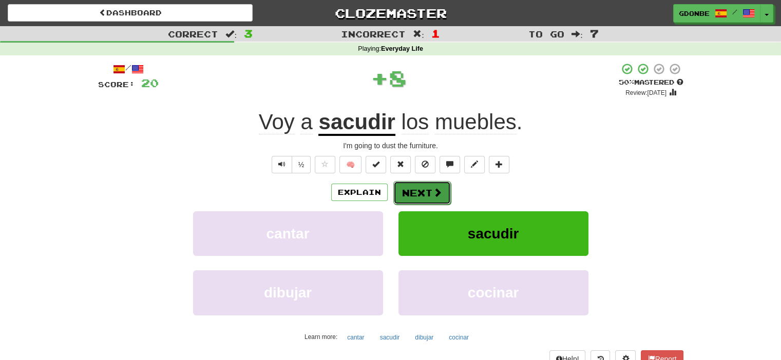
click at [420, 192] on button "Next" at bounding box center [421, 193] width 57 height 24
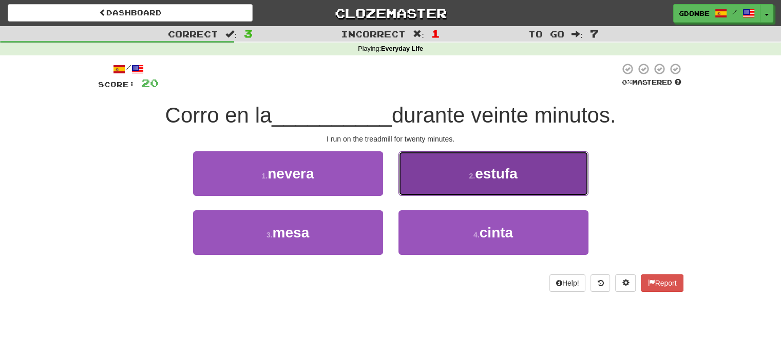
click at [481, 186] on button "2 . estufa" at bounding box center [493, 173] width 190 height 45
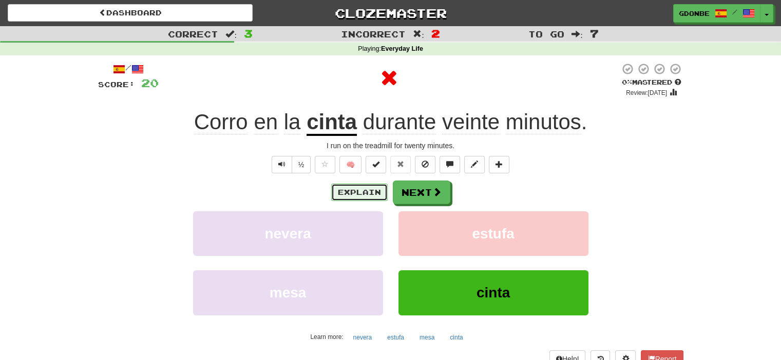
click at [359, 192] on button "Explain" at bounding box center [359, 192] width 56 height 17
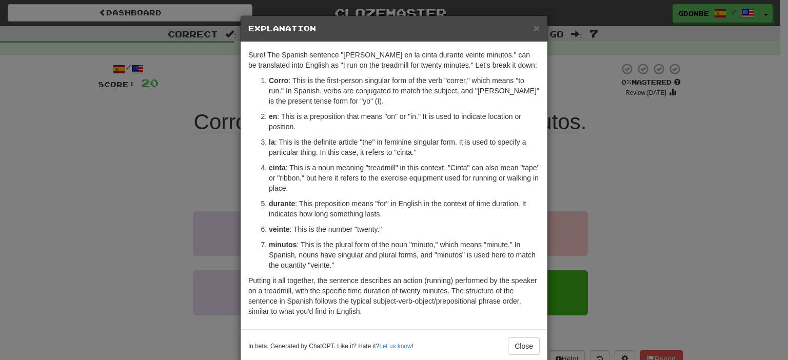
click at [422, 169] on p "cinta : This is a noun meaning "treadmill" in this context. "Cinta" can also me…" at bounding box center [404, 178] width 271 height 31
drag, startPoint x: 422, startPoint y: 167, endPoint x: 415, endPoint y: 167, distance: 7.2
click at [402, 167] on p "cinta : This is a noun meaning "treadmill" in this context. "Cinta" can also me…" at bounding box center [404, 178] width 271 height 31
click at [421, 166] on p "cinta : This is a noun meaning "treadmill" in this context. "Cinta" can also me…" at bounding box center [404, 178] width 271 height 31
drag, startPoint x: 422, startPoint y: 166, endPoint x: 268, endPoint y: 169, distance: 153.5
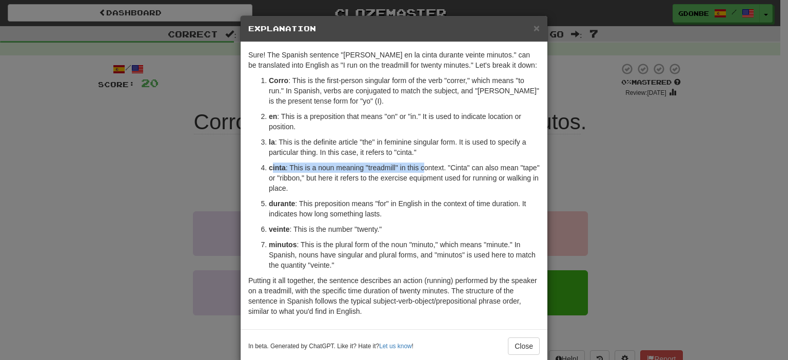
click at [269, 169] on p "cinta : This is a noun meaning "treadmill" in this context. "Cinta" can also me…" at bounding box center [404, 178] width 271 height 31
click at [269, 169] on strong "cinta" at bounding box center [277, 168] width 17 height 8
drag, startPoint x: 268, startPoint y: 169, endPoint x: 390, endPoint y: 167, distance: 121.6
click at [390, 167] on p "cinta : This is a noun meaning "treadmill" in this context. "Cinta" can also me…" at bounding box center [404, 178] width 271 height 31
click at [663, 144] on div "× Explanation Sure! The Spanish sentence "Corro en la cinta durante veinte minu…" at bounding box center [394, 180] width 788 height 360
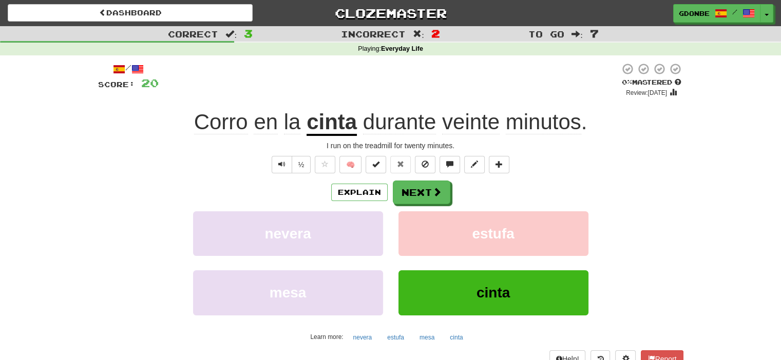
click at [458, 188] on div "Explain Next" at bounding box center [390, 193] width 585 height 24
click at [451, 189] on div "Explain Next" at bounding box center [390, 193] width 585 height 24
click at [426, 189] on button "Next" at bounding box center [421, 193] width 57 height 24
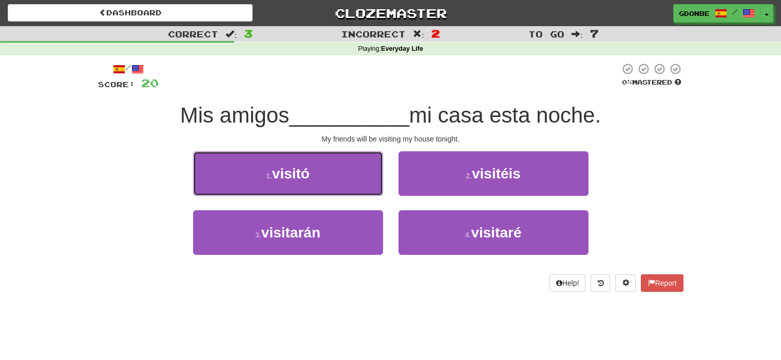
drag, startPoint x: 372, startPoint y: 172, endPoint x: 402, endPoint y: 120, distance: 60.5
click at [402, 120] on div "/ Score: 20 0 % Mastered Mis amigos __________ mi casa esta noche. My friends w…" at bounding box center [390, 177] width 585 height 229
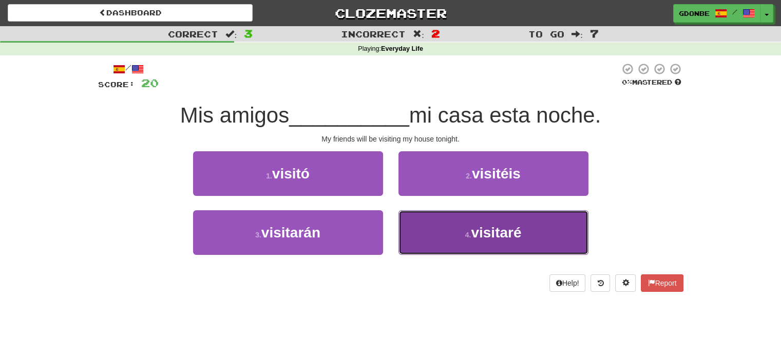
click at [421, 232] on button "4 . visitaré" at bounding box center [493, 232] width 190 height 45
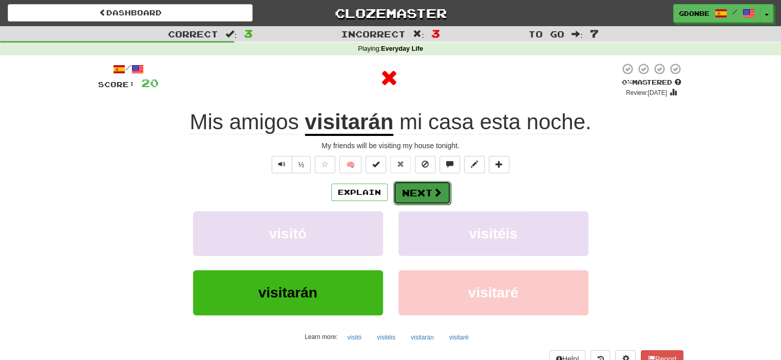
click at [415, 190] on button "Next" at bounding box center [421, 193] width 57 height 24
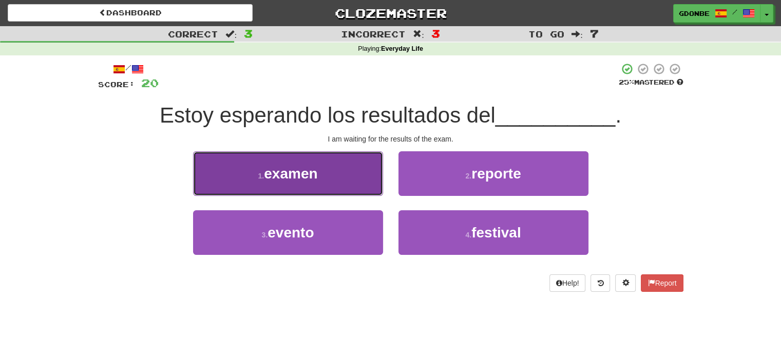
click at [324, 161] on button "1 . examen" at bounding box center [288, 173] width 190 height 45
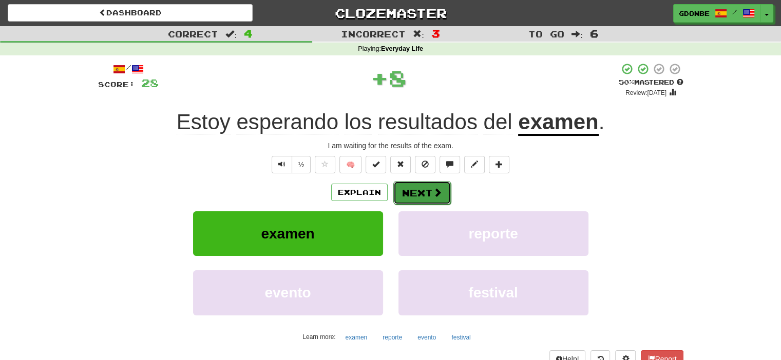
click at [410, 188] on button "Next" at bounding box center [421, 193] width 57 height 24
